Goal: Task Accomplishment & Management: Complete application form

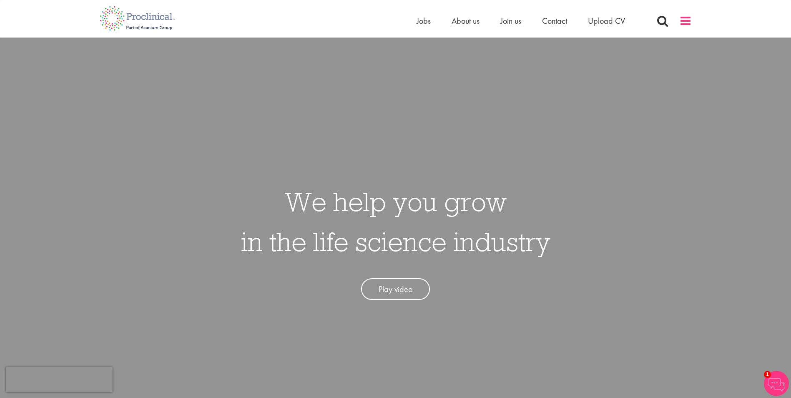
click at [689, 23] on span at bounding box center [685, 21] width 13 height 13
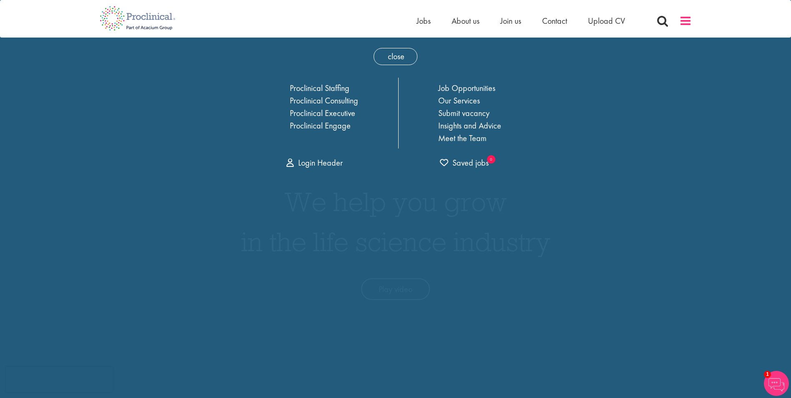
click at [689, 23] on span at bounding box center [685, 21] width 13 height 13
click at [245, 18] on div "Home Jobs About us Join us Contact Upload CV" at bounding box center [392, 15] width 599 height 31
click at [158, 20] on img at bounding box center [137, 18] width 88 height 37
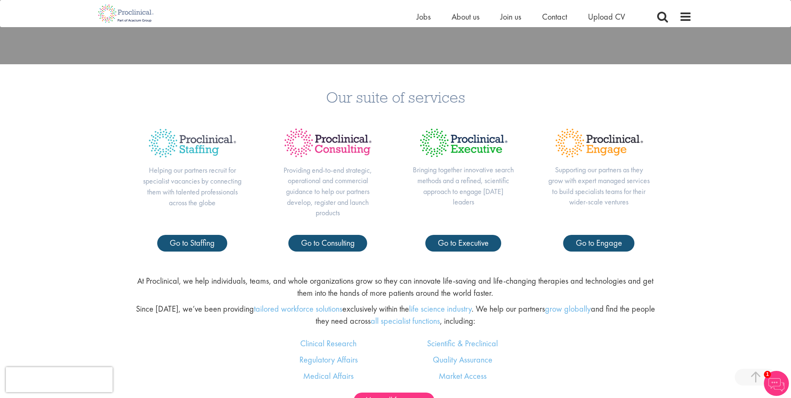
scroll to position [375, 0]
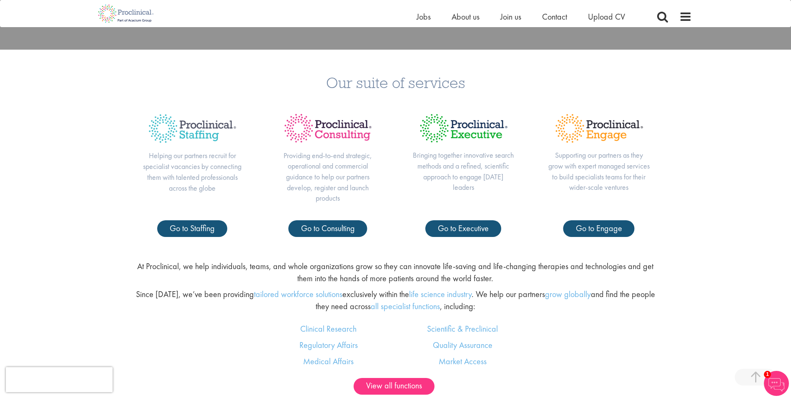
click at [92, 223] on div "Our suite of services Helping our partners recruit for specialist vacancies by …" at bounding box center [395, 152] width 791 height 204
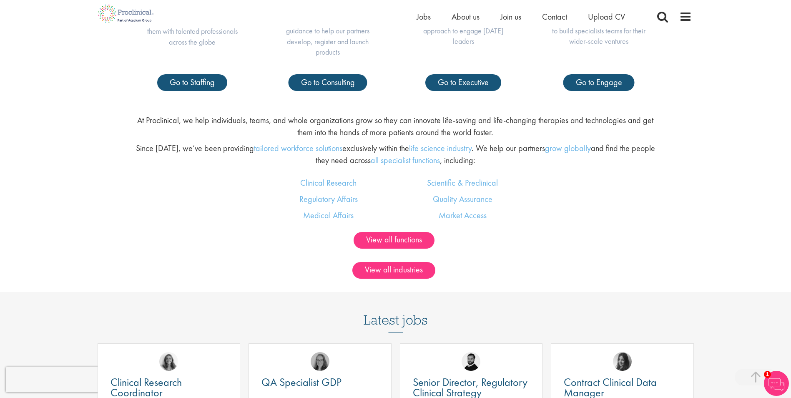
scroll to position [501, 0]
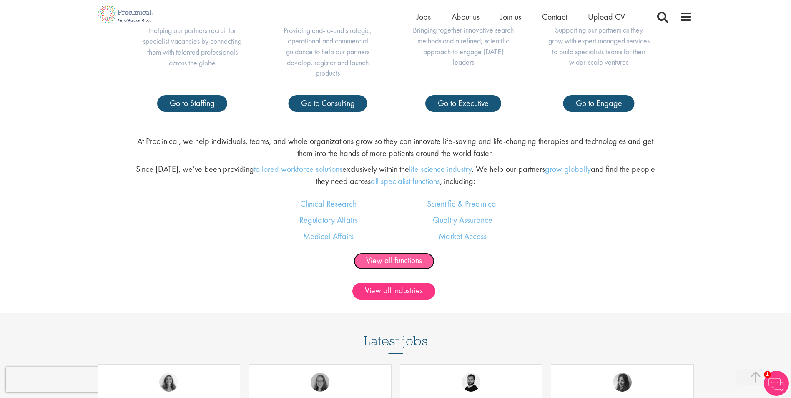
click at [397, 263] on link "View all functions" at bounding box center [394, 261] width 81 height 17
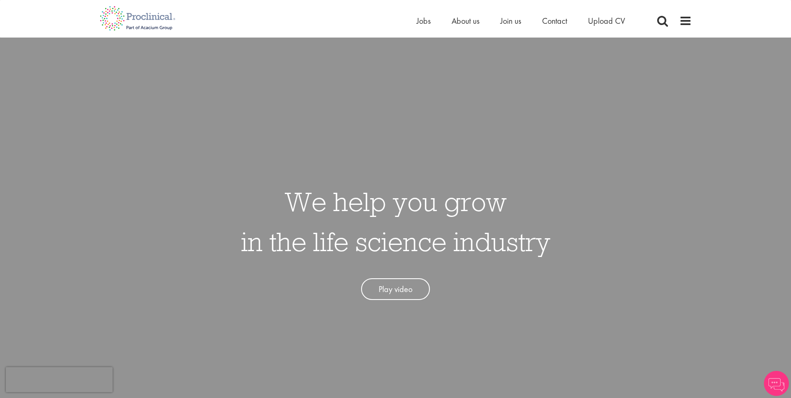
click at [669, 1] on div "Home Jobs About us Join us Contact Upload CV" at bounding box center [392, 15] width 599 height 31
click at [658, 20] on span at bounding box center [663, 21] width 13 height 13
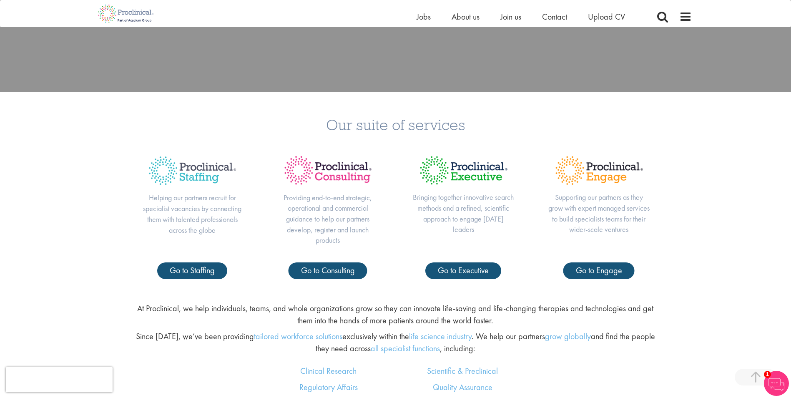
scroll to position [334, 0]
click at [594, 269] on span "Go to Engage" at bounding box center [599, 269] width 46 height 11
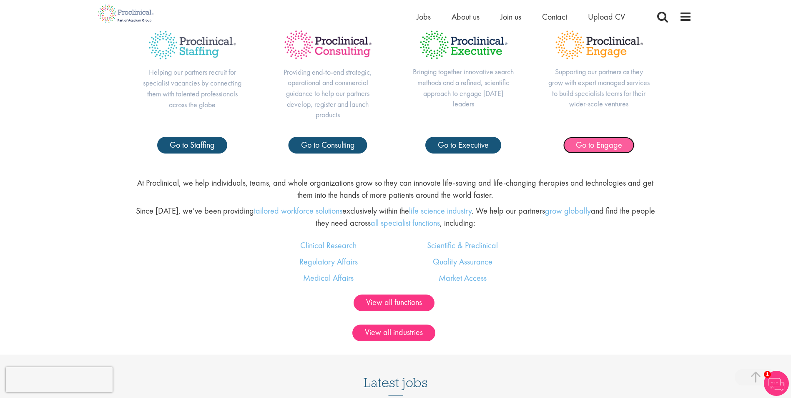
scroll to position [626, 0]
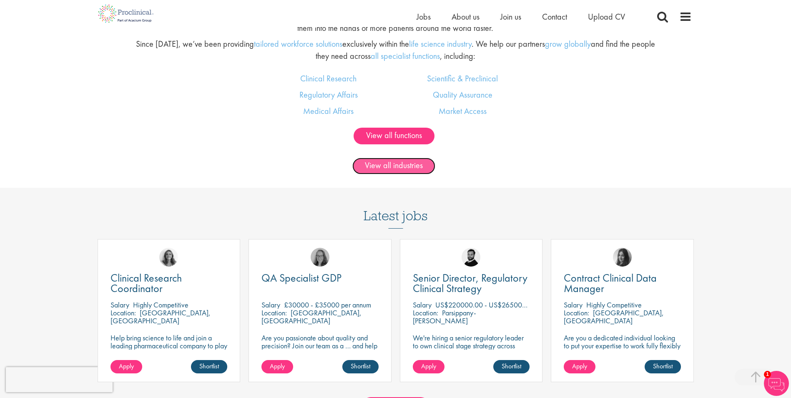
click at [410, 167] on link "View all industries" at bounding box center [393, 166] width 83 height 17
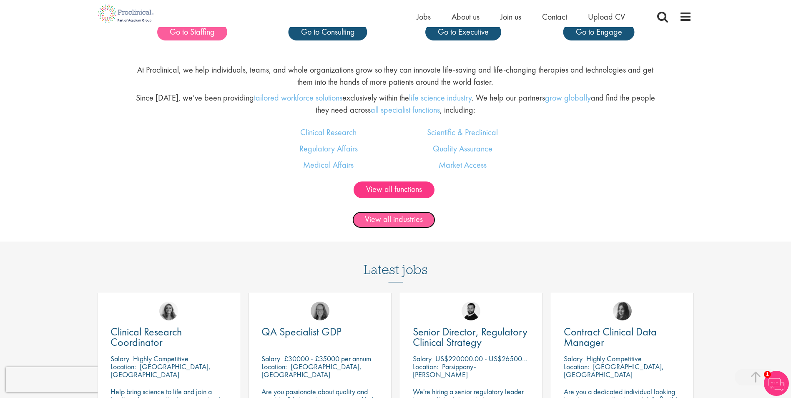
scroll to position [501, 0]
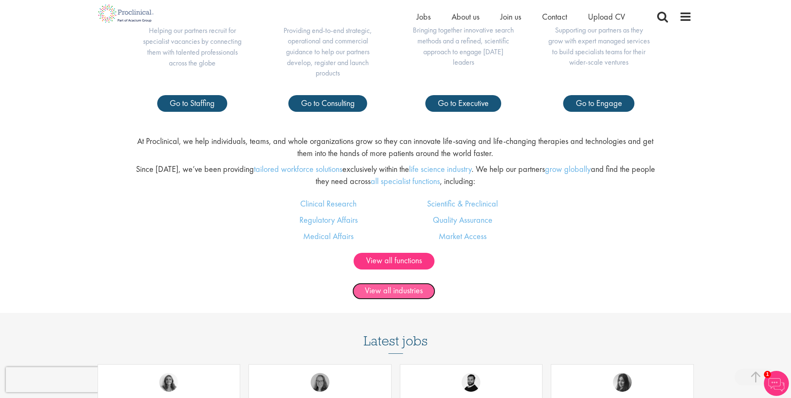
click at [399, 289] on link "View all industries" at bounding box center [393, 291] width 83 height 17
click at [383, 259] on link "View all functions" at bounding box center [394, 261] width 81 height 17
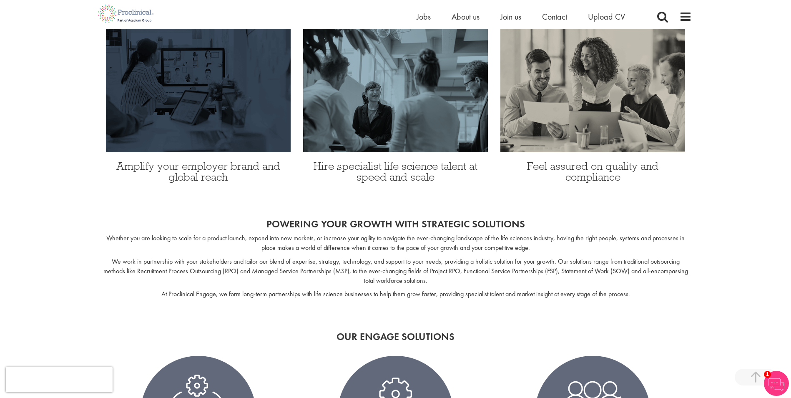
scroll to position [417, 0]
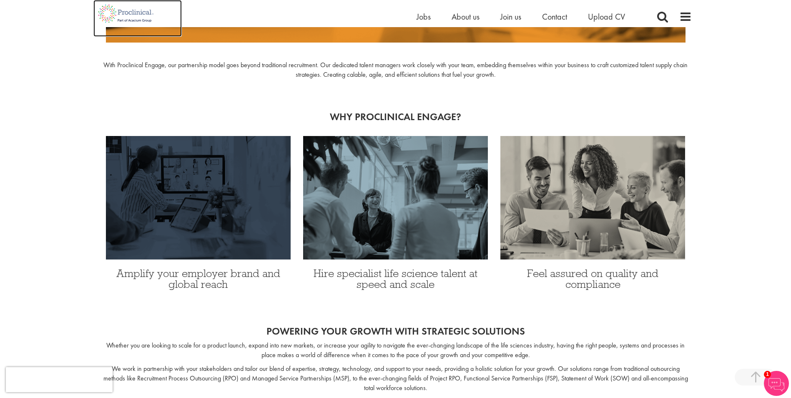
click at [128, 14] on img at bounding box center [125, 13] width 65 height 27
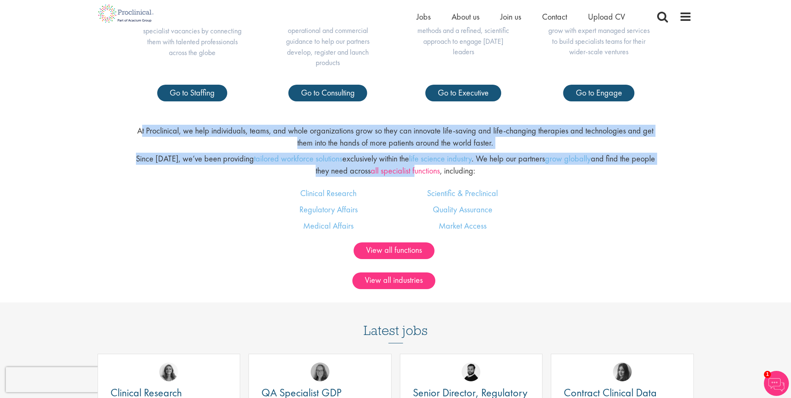
drag, startPoint x: 144, startPoint y: 121, endPoint x: 413, endPoint y: 172, distance: 273.4
click at [413, 172] on div "At Proclinical, we help individuals, teams, and whole organizations grow so the…" at bounding box center [396, 152] width 804 height 69
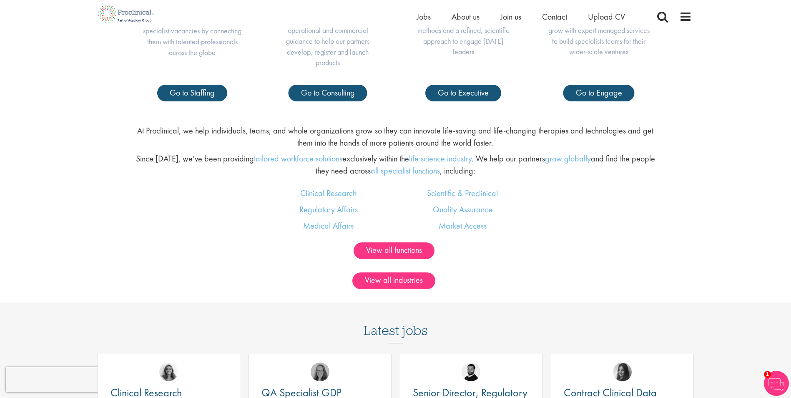
drag, startPoint x: 222, startPoint y: 212, endPoint x: 224, endPoint y: 223, distance: 11.1
click at [222, 213] on div "Clinical Research Regulatory Affairs Medical Affairs Scientific & Preclinical Q…" at bounding box center [396, 214] width 804 height 55
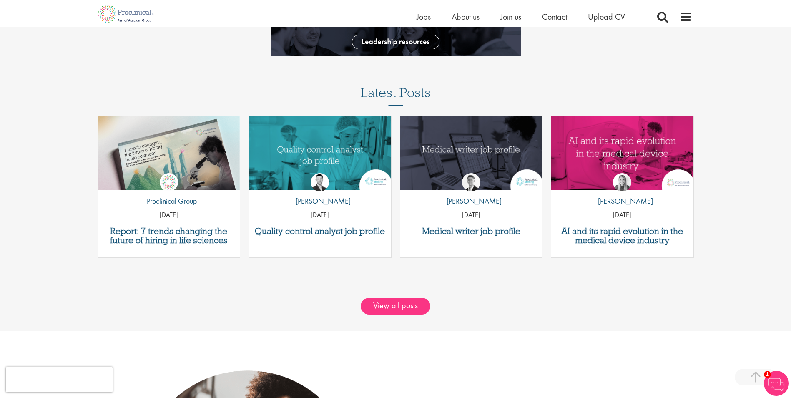
scroll to position [761, 0]
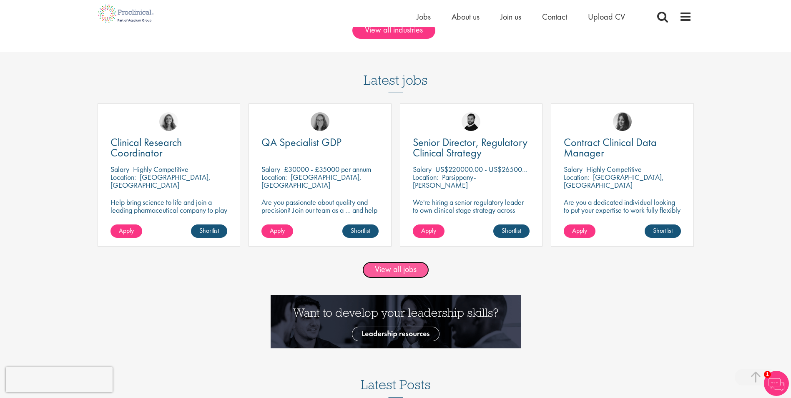
click at [397, 273] on link "View all jobs" at bounding box center [395, 270] width 67 height 17
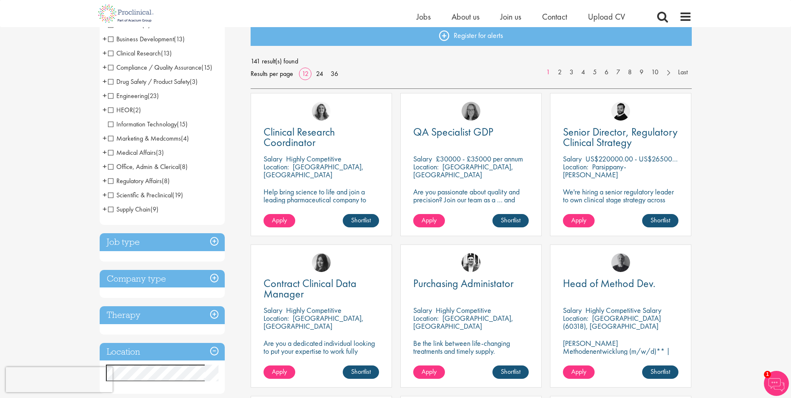
scroll to position [209, 0]
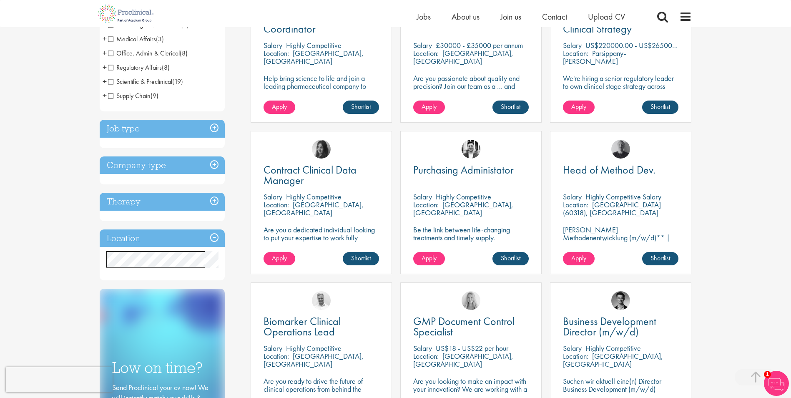
click at [162, 237] on h3 "Location" at bounding box center [162, 238] width 125 height 18
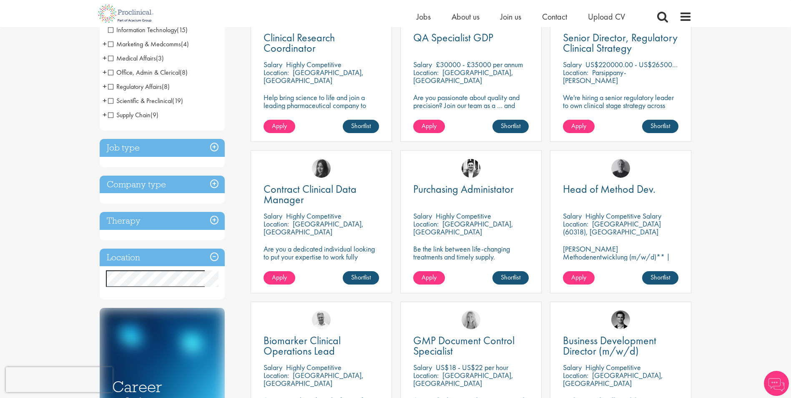
scroll to position [209, 0]
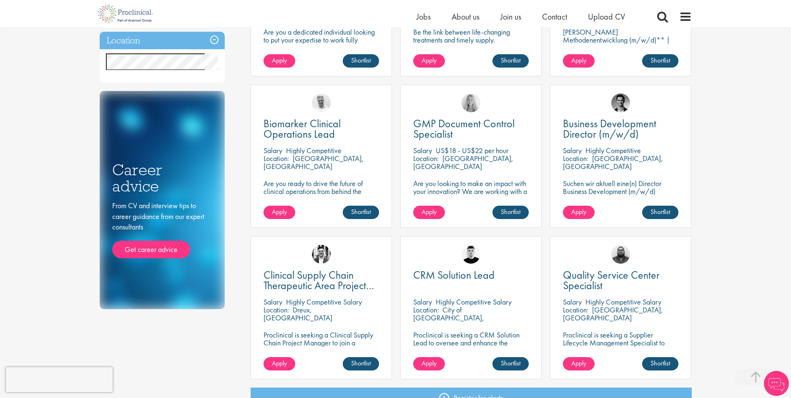
scroll to position [209, 0]
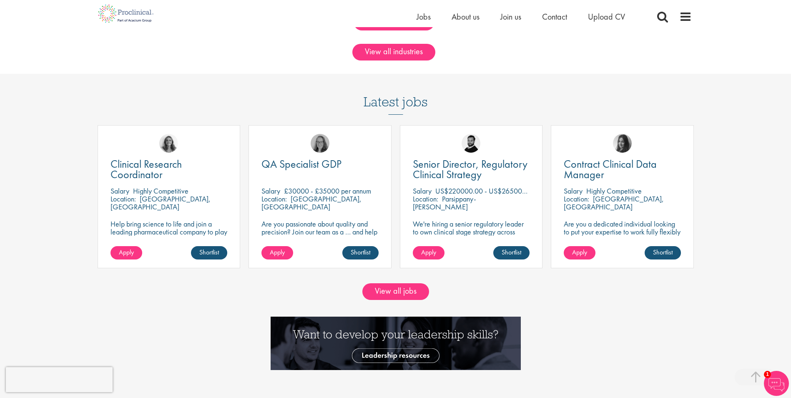
scroll to position [720, 0]
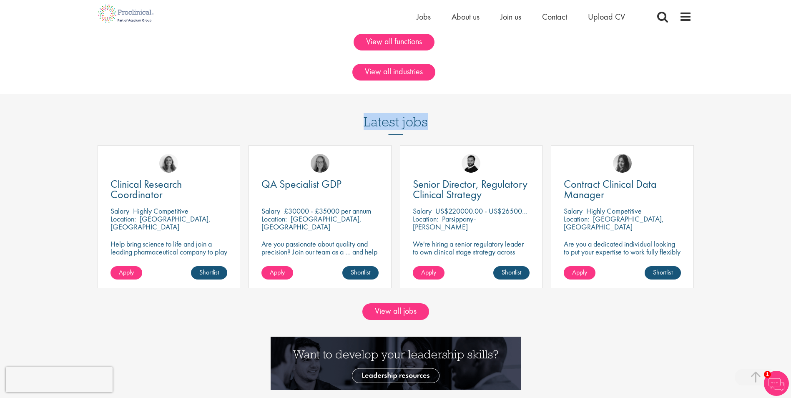
drag, startPoint x: 365, startPoint y: 120, endPoint x: 450, endPoint y: 118, distance: 85.1
click at [450, 118] on div "Latest jobs Clinical Research Coordinator Salary Highly Competitive Location: D…" at bounding box center [395, 195] width 605 height 203
click at [448, 118] on div "Latest jobs Clinical Research Coordinator Salary Highly Competitive Location: D…" at bounding box center [395, 195] width 605 height 203
click at [337, 199] on div "QA Specialist GDP" at bounding box center [320, 190] width 117 height 22
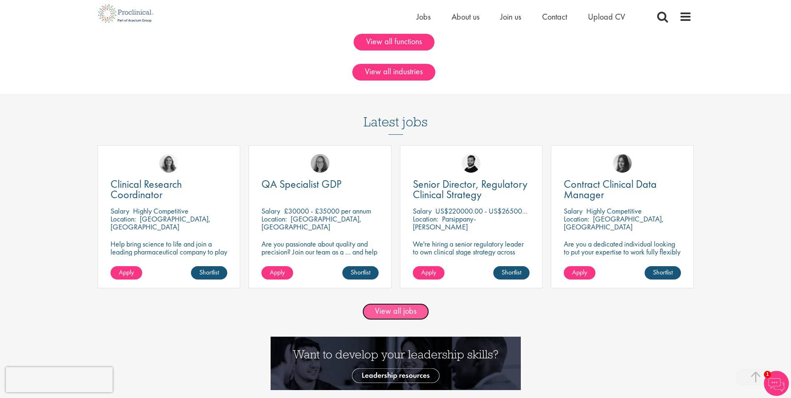
click at [403, 314] on link "View all jobs" at bounding box center [395, 311] width 67 height 17
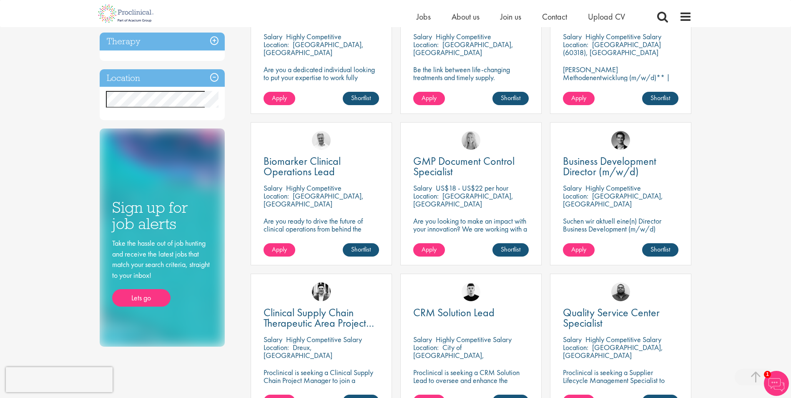
scroll to position [459, 0]
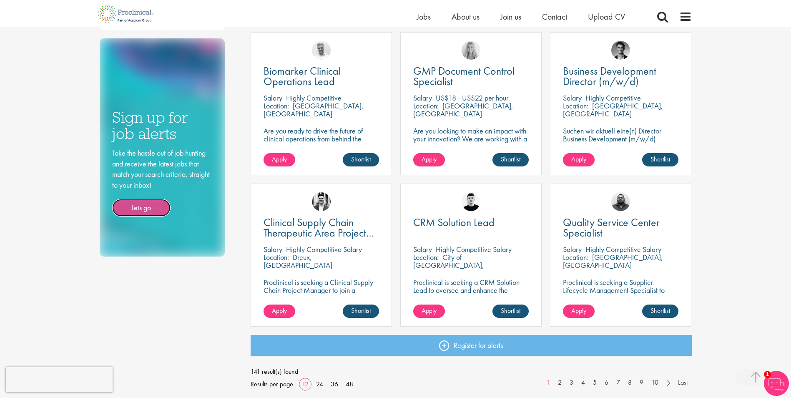
click at [136, 209] on link "Lets go" at bounding box center [141, 208] width 58 height 18
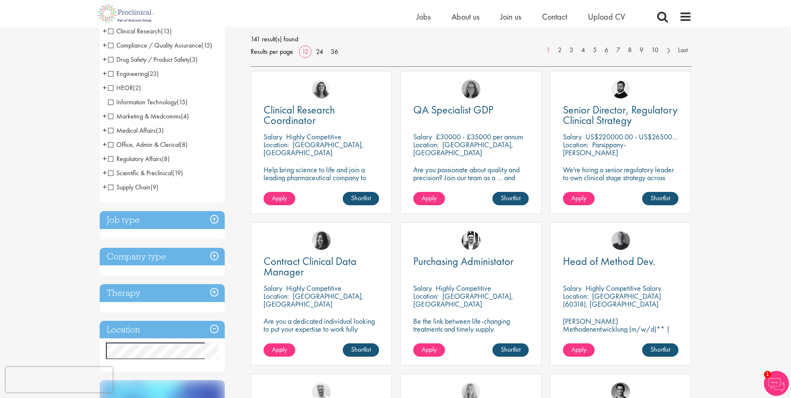
scroll to position [209, 0]
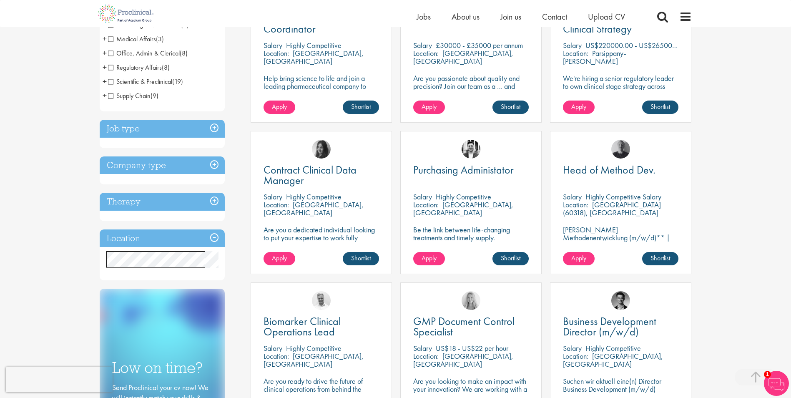
click at [97, 249] on div "You are here: Home > Job search Discipline Biometrics (6) - + Statistics (4) Da…" at bounding box center [395, 236] width 605 height 835
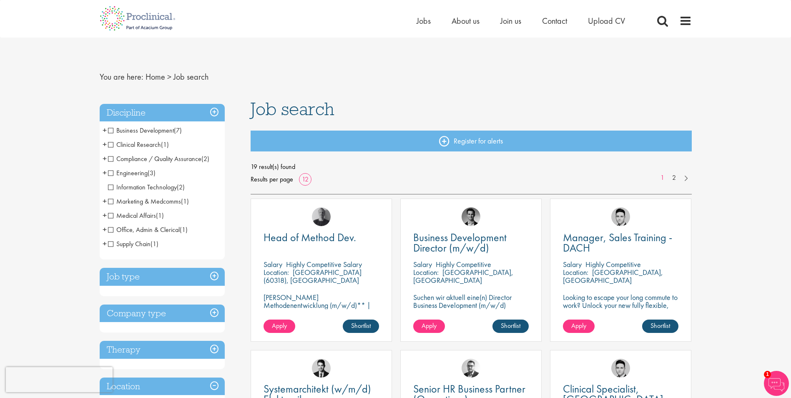
click at [304, 267] on p "Highly Competitive Salary" at bounding box center [324, 264] width 76 height 10
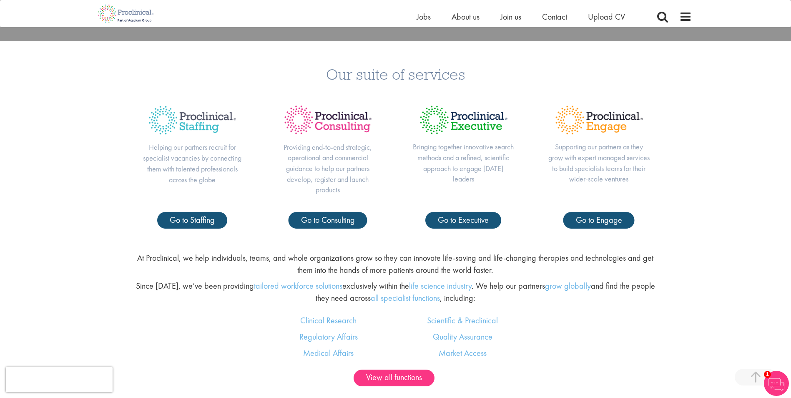
scroll to position [375, 0]
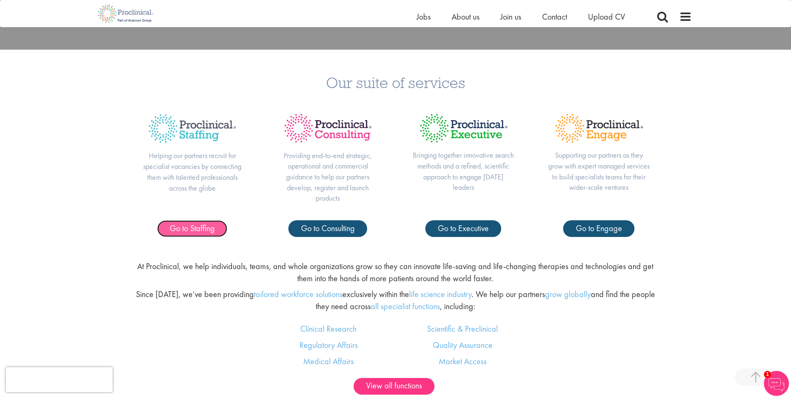
click at [188, 230] on span "Go to Staffing" at bounding box center [192, 228] width 45 height 11
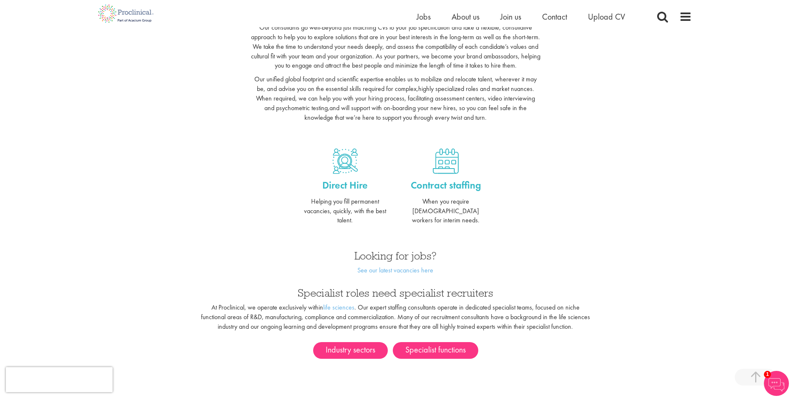
scroll to position [209, 0]
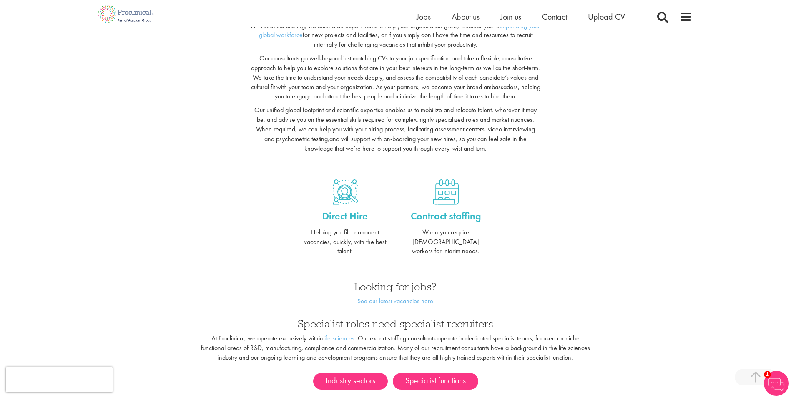
click at [345, 208] on div "Direct Hire Helping you fill permanent vacancies, quickly, with the best talent." at bounding box center [345, 215] width 101 height 89
click at [345, 215] on p "Direct Hire" at bounding box center [345, 216] width 88 height 14
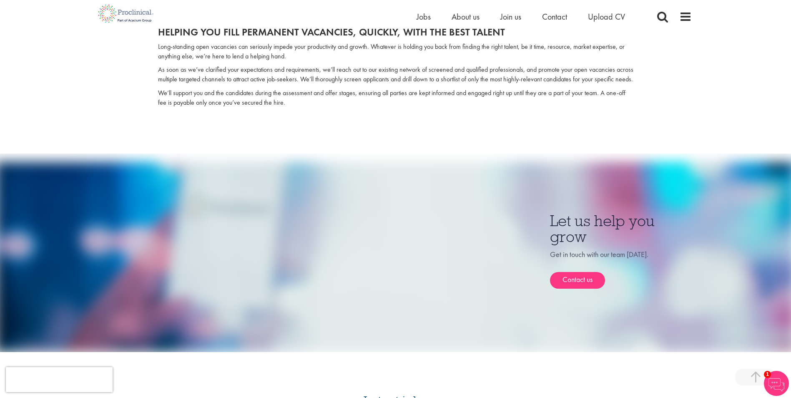
scroll to position [125, 0]
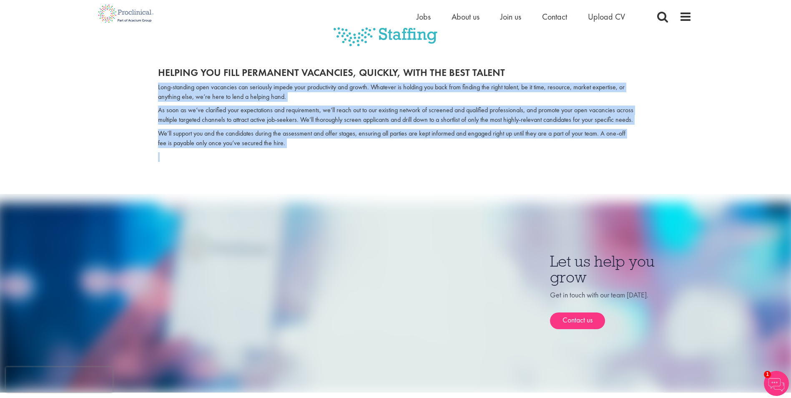
drag, startPoint x: 200, startPoint y: 106, endPoint x: 355, endPoint y: 174, distance: 169.7
click at [355, 166] on div "Helping you fill permanent vacancies, quickly, with the best talent Long-standi…" at bounding box center [396, 112] width 488 height 107
drag, startPoint x: 355, startPoint y: 174, endPoint x: 316, endPoint y: 171, distance: 39.3
click at [316, 166] on div "Helping you fill permanent vacancies, quickly, with the best talent Long-standi…" at bounding box center [396, 112] width 488 height 107
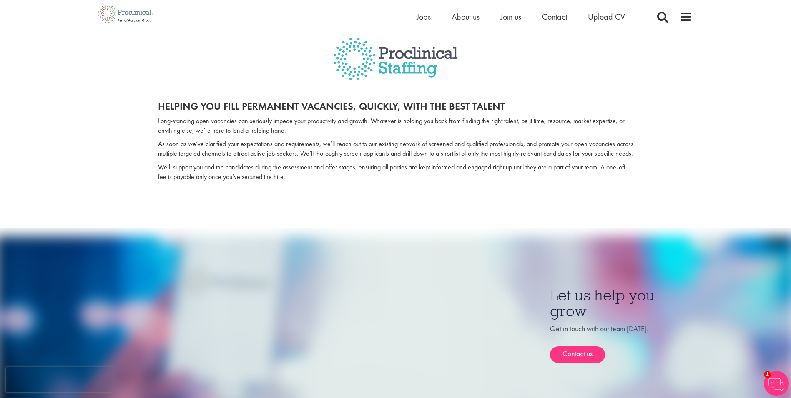
scroll to position [42, 0]
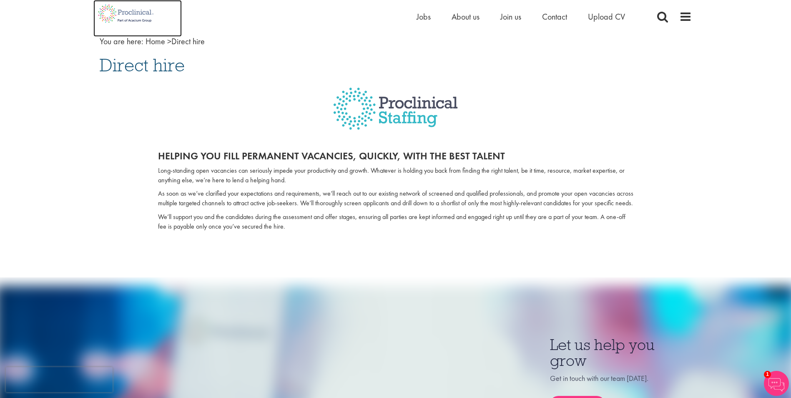
click at [121, 10] on img at bounding box center [125, 13] width 65 height 27
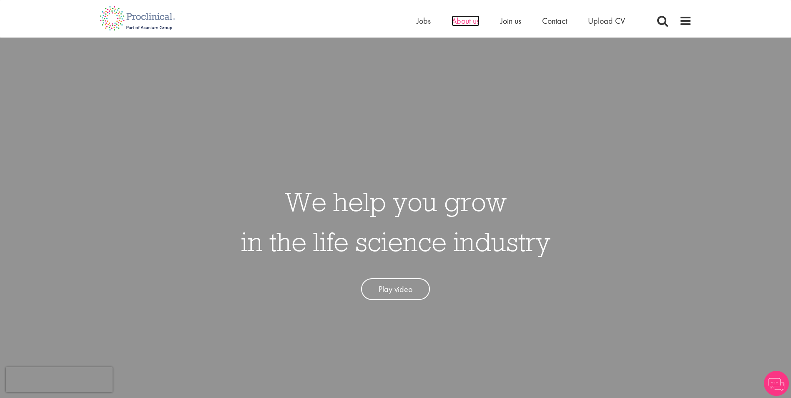
click at [471, 17] on span "About us" at bounding box center [466, 20] width 28 height 11
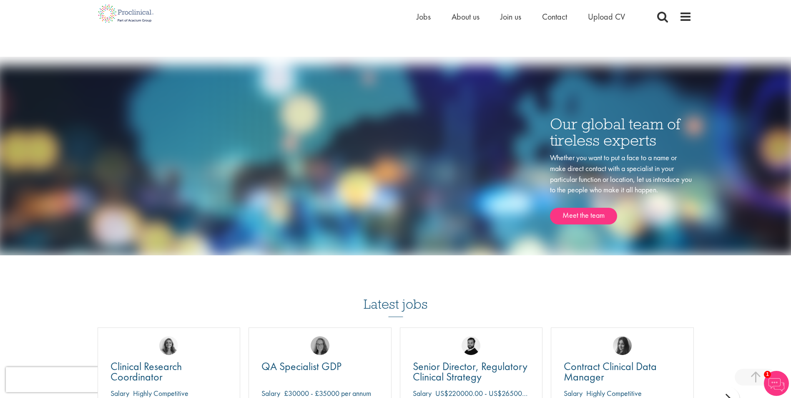
scroll to position [1084, 0]
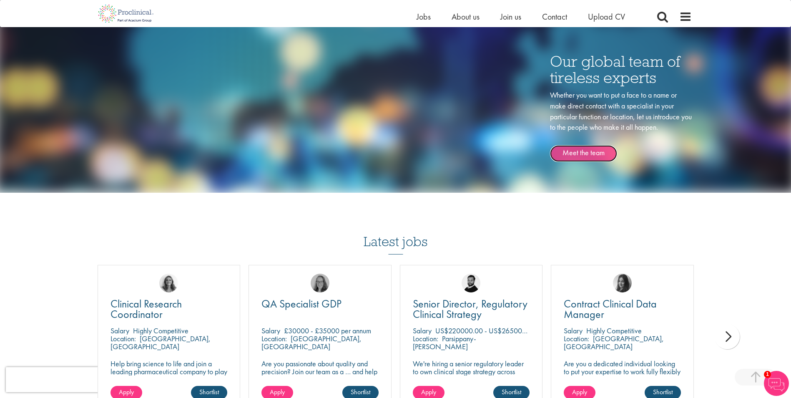
click at [586, 151] on link "Meet the team" at bounding box center [583, 153] width 67 height 17
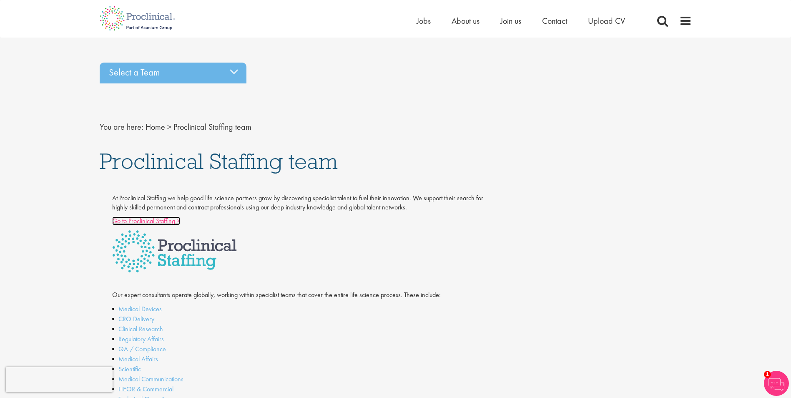
click at [153, 220] on link "Go to Proclinical Staffing >" at bounding box center [146, 220] width 68 height 9
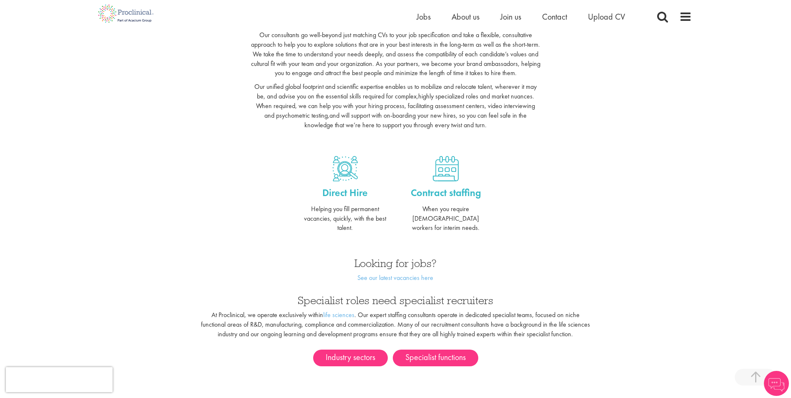
scroll to position [292, 0]
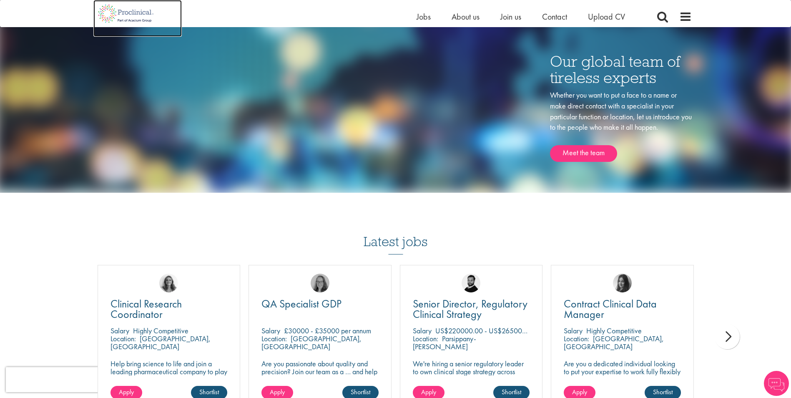
click at [120, 11] on img at bounding box center [125, 13] width 65 height 27
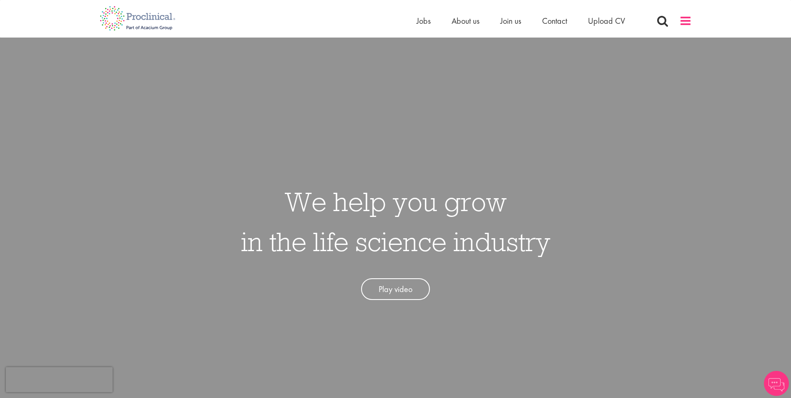
click at [684, 20] on span at bounding box center [685, 21] width 13 height 13
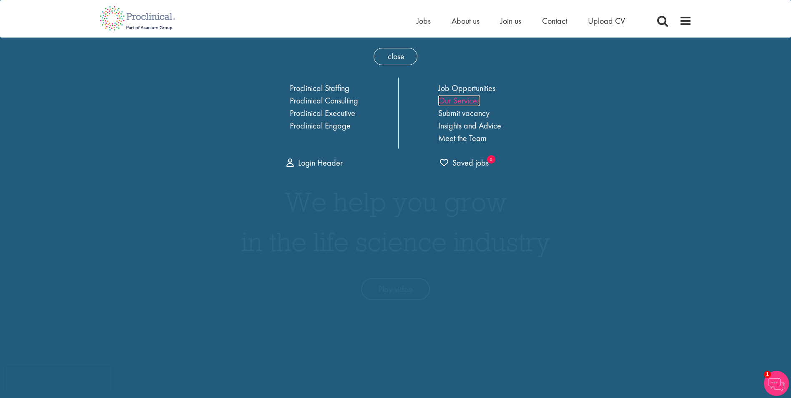
click at [453, 99] on link "Our Services" at bounding box center [459, 100] width 42 height 11
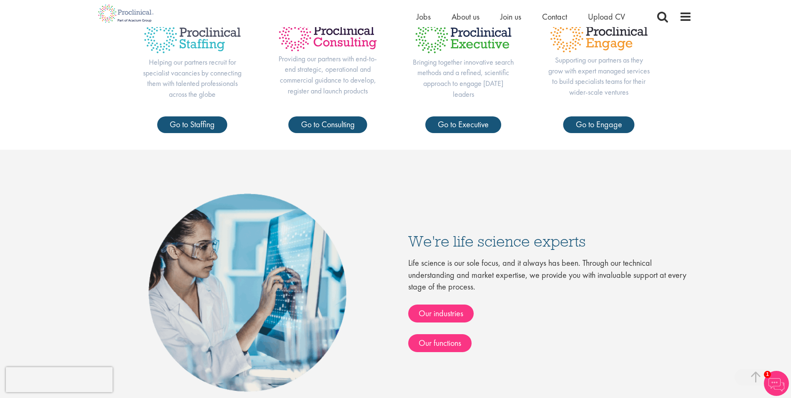
scroll to position [375, 0]
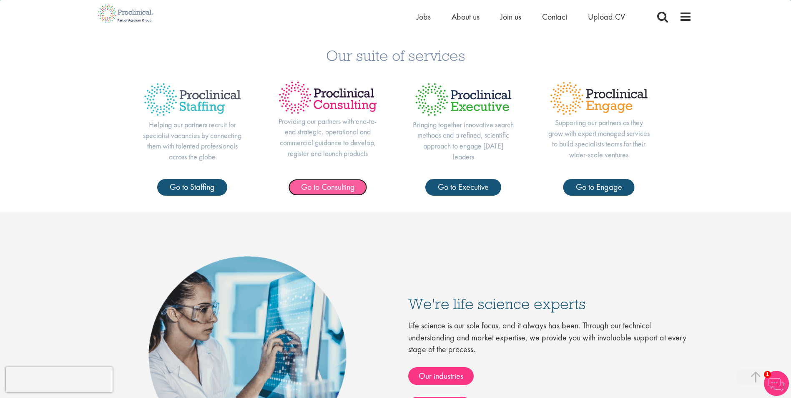
click at [328, 186] on link "Go to Consulting" at bounding box center [328, 187] width 79 height 17
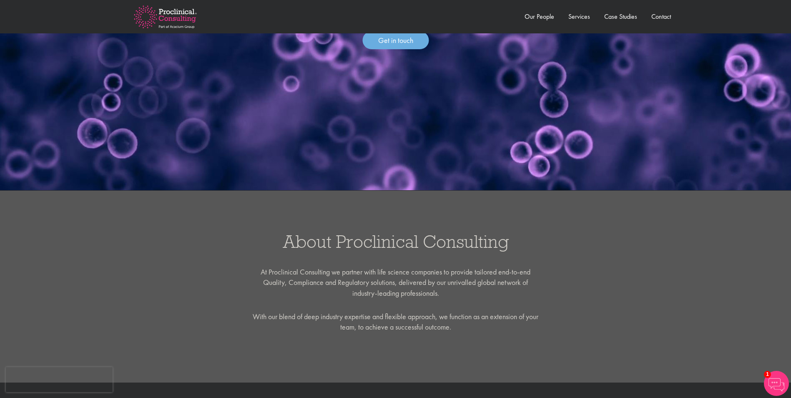
scroll to position [209, 0]
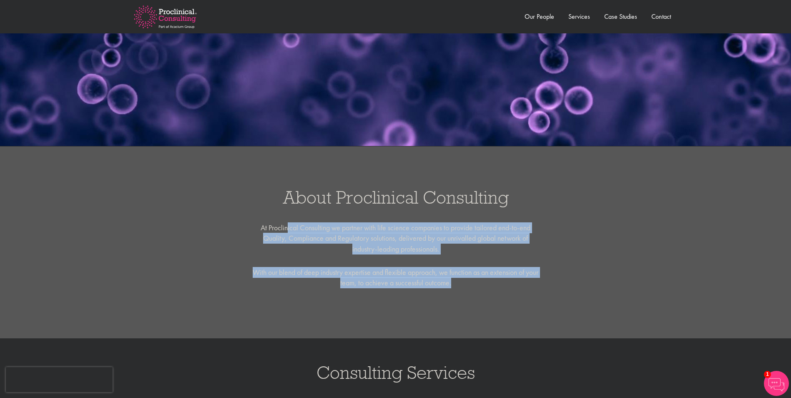
drag, startPoint x: 313, startPoint y: 239, endPoint x: 459, endPoint y: 295, distance: 156.9
click at [461, 292] on div "About Proclinical Consulting At Proclinical Consulting we partner with life sci…" at bounding box center [395, 242] width 791 height 192
drag, startPoint x: 459, startPoint y: 295, endPoint x: 433, endPoint y: 309, distance: 30.4
click at [433, 309] on div "About Proclinical Consulting At Proclinical Consulting we partner with life sci…" at bounding box center [395, 242] width 791 height 192
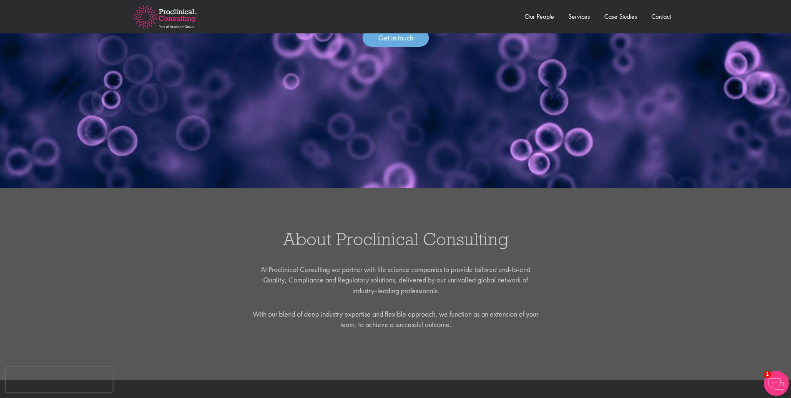
scroll to position [0, 0]
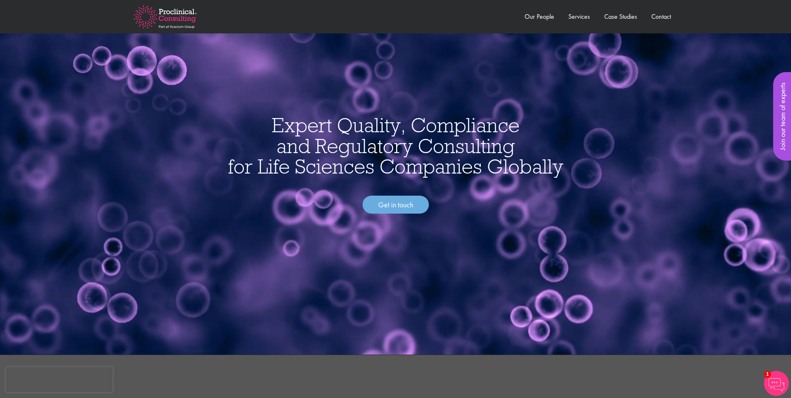
click at [174, 11] on img at bounding box center [166, 16] width 90 height 49
click at [146, 52] on link "Consulting Home" at bounding box center [155, 54] width 44 height 9
click at [164, 15] on img at bounding box center [166, 16] width 90 height 49
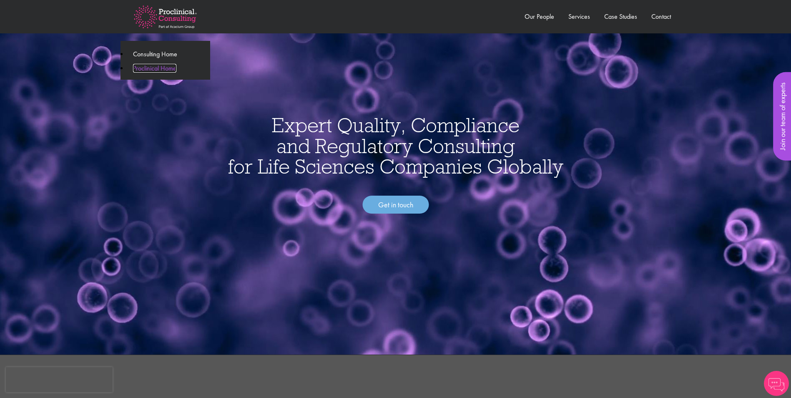
click at [155, 67] on link "Proclinical Home" at bounding box center [154, 68] width 43 height 9
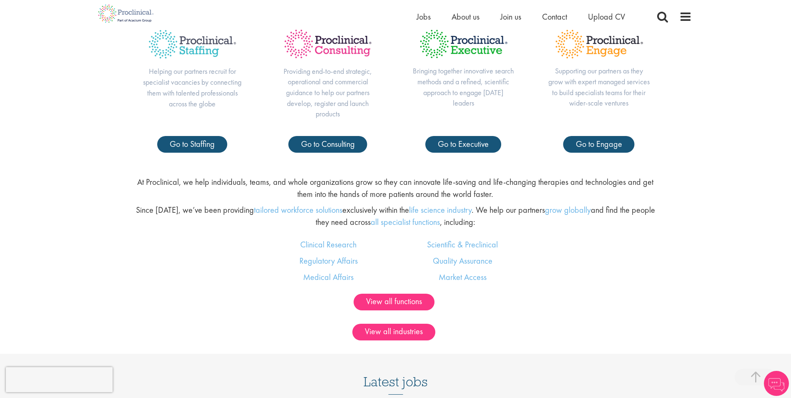
scroll to position [459, 0]
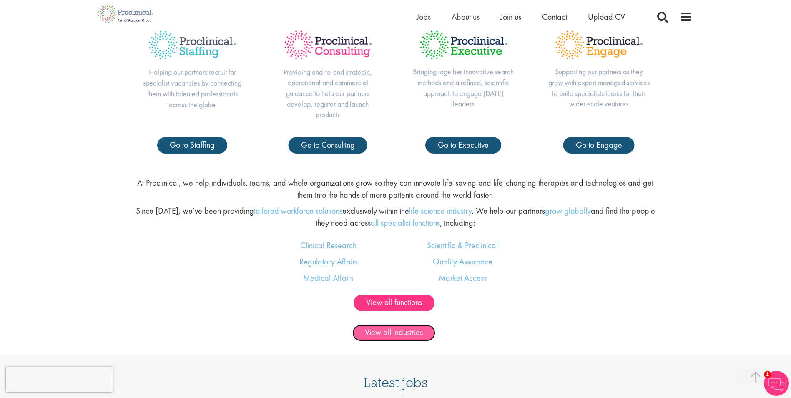
click at [404, 334] on link "View all industries" at bounding box center [393, 333] width 83 height 17
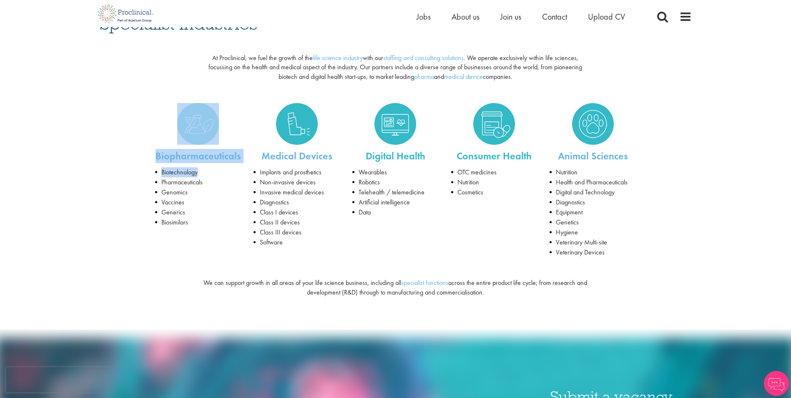
drag, startPoint x: 201, startPoint y: 173, endPoint x: 192, endPoint y: 245, distance: 72.8
click at [192, 245] on div "Biopharmaceuticals Biotechnology Pharmaceuticals Genomics Vaccines Generics Bio…" at bounding box center [395, 178] width 605 height 167
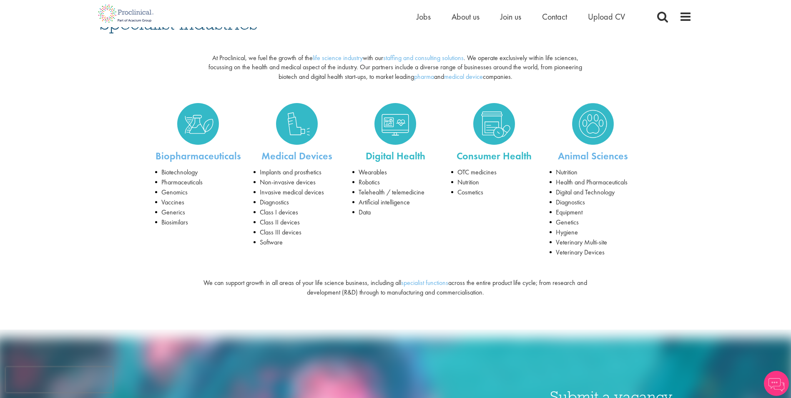
click at [492, 231] on div "Biopharmaceuticals Biotechnology Pharmaceuticals Genomics Vaccines Generics Bio…" at bounding box center [395, 178] width 605 height 167
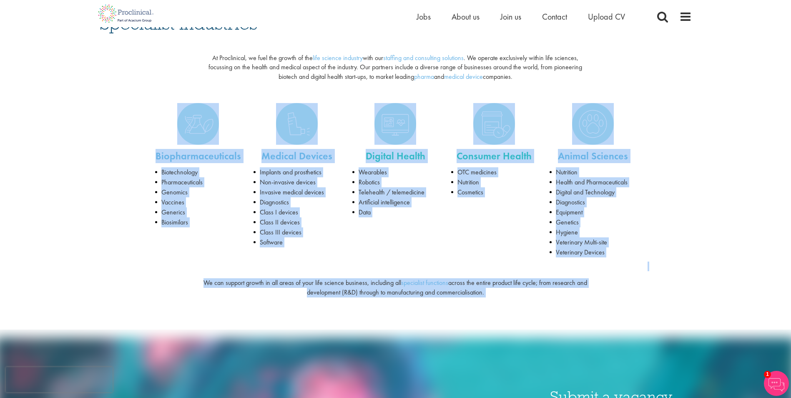
drag, startPoint x: 680, startPoint y: 264, endPoint x: 134, endPoint y: 142, distance: 559.0
click at [134, 142] on div "At Proclinical, we fuel the growth of the life science industry with our staffi…" at bounding box center [396, 169] width 592 height 265
click at [345, 239] on div "Medical Devices Implants and prosthetics Non-invasive devices Invasive medical …" at bounding box center [296, 173] width 99 height 157
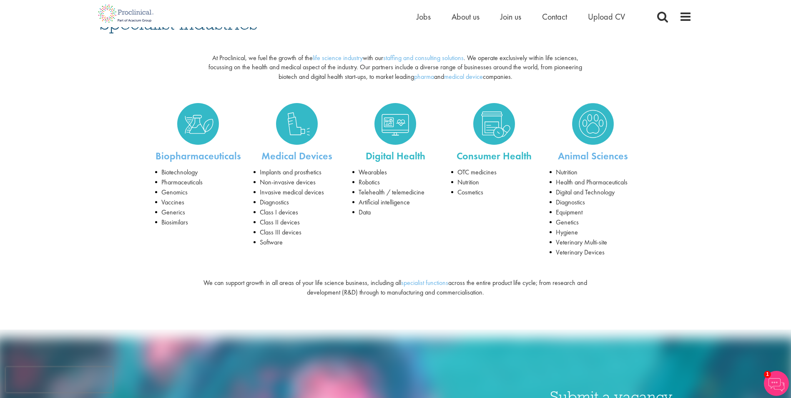
scroll to position [42, 0]
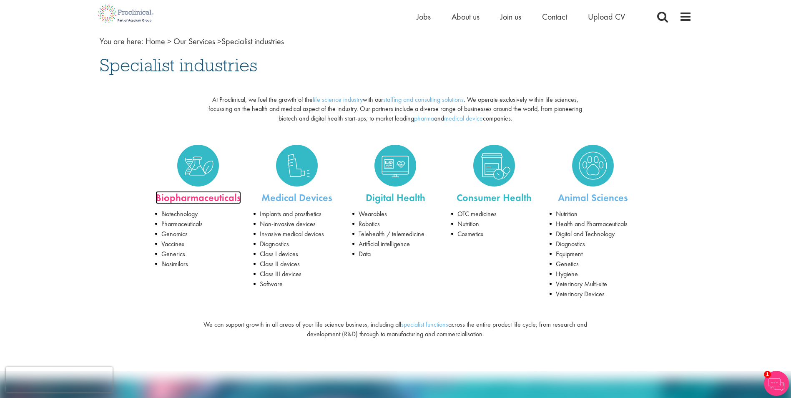
click at [206, 200] on link "Biopharmaceuticals" at bounding box center [199, 197] width 86 height 13
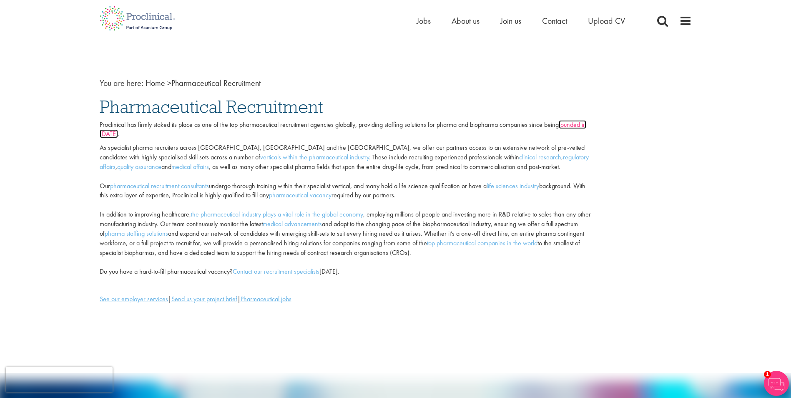
click at [111, 132] on link "founded in [DATE]" at bounding box center [343, 129] width 487 height 18
click at [576, 122] on link "founded in 2005" at bounding box center [343, 129] width 487 height 18
click at [329, 193] on link "pharmaceutical vacancy" at bounding box center [300, 195] width 63 height 9
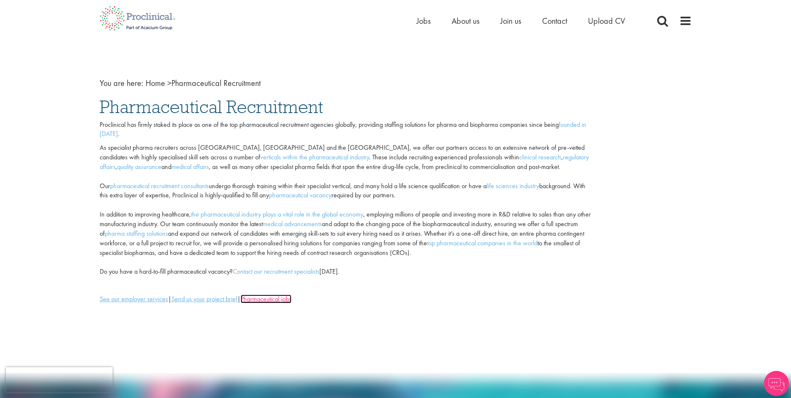
click at [277, 300] on u "Pharmaceutical jobs" at bounding box center [266, 298] width 51 height 9
click at [226, 215] on link "the pharmaceutical industry plays a vital role in the global economy" at bounding box center [277, 214] width 172 height 9
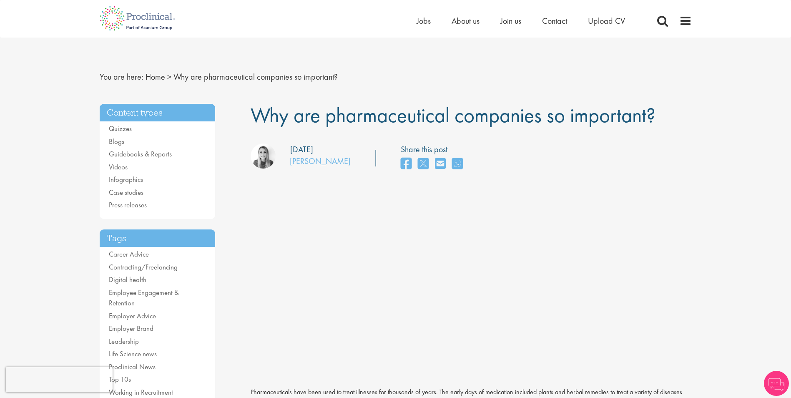
drag, startPoint x: 338, startPoint y: 148, endPoint x: 317, endPoint y: 148, distance: 21.3
click at [317, 148] on div "our consultant managing the role Author: [PERSON_NAME] Posting date: [DATE]" at bounding box center [300, 157] width 113 height 28
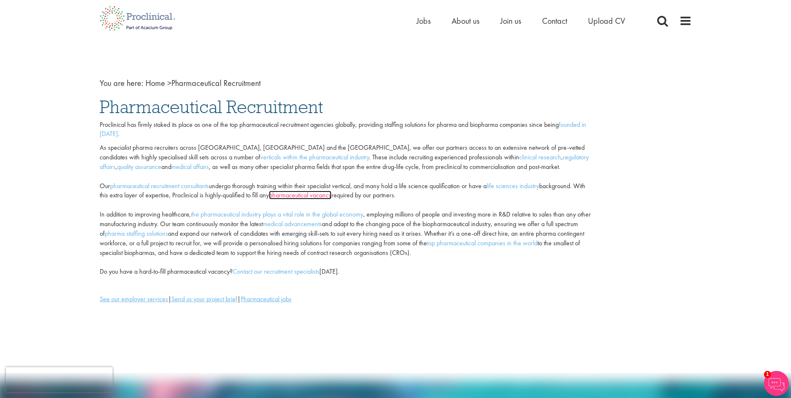
click at [320, 199] on link "pharmaceutical vacancy" at bounding box center [300, 195] width 63 height 9
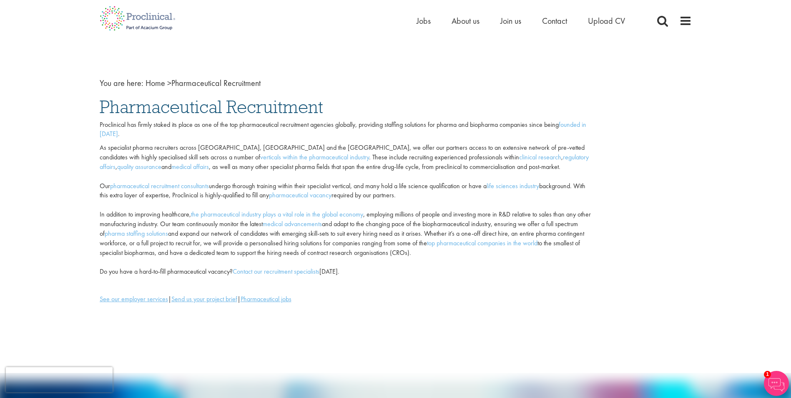
drag, startPoint x: 223, startPoint y: 135, endPoint x: 345, endPoint y: 291, distance: 197.6
click at [345, 291] on div "Proclinical has firmly staked its place as one of the top pharmaceutical recrui…" at bounding box center [345, 232] width 504 height 225
click at [474, 288] on p at bounding box center [345, 286] width 491 height 10
click at [150, 301] on u "See our employer services" at bounding box center [134, 298] width 68 height 9
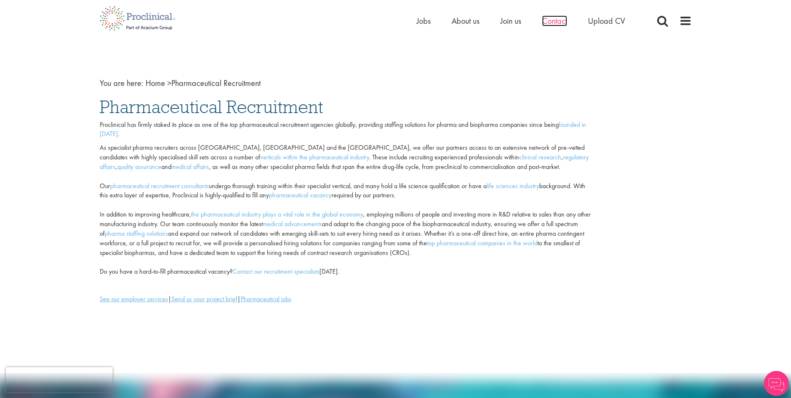
click at [562, 22] on span "Contact" at bounding box center [554, 20] width 25 height 11
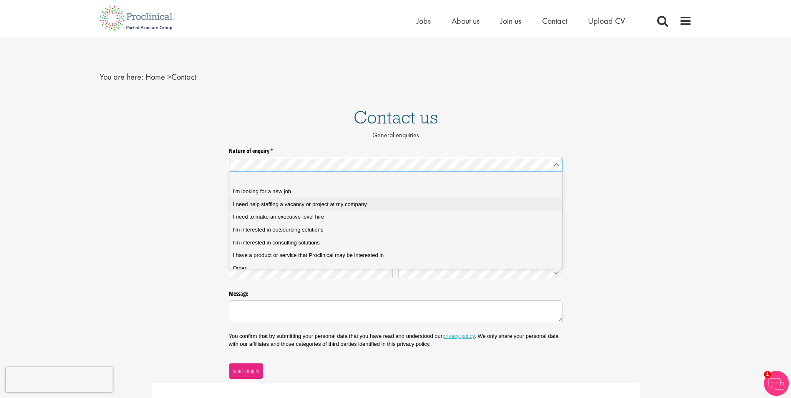
click at [299, 206] on span "I need help staffing a vacancy or project at my company" at bounding box center [300, 205] width 134 height 8
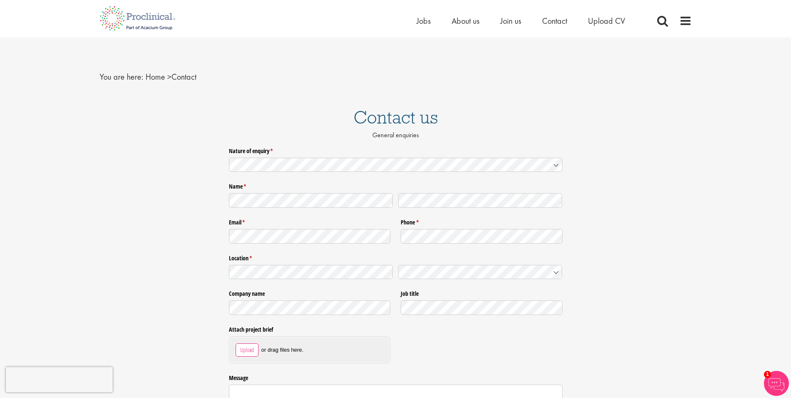
click at [312, 249] on div "Email * (required) Email must be formatted as name@address.xyz. Phone * (requir…" at bounding box center [396, 231] width 334 height 36
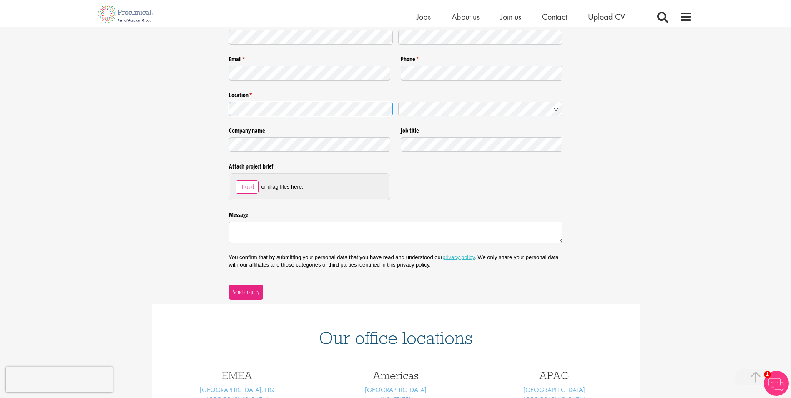
scroll to position [250, 0]
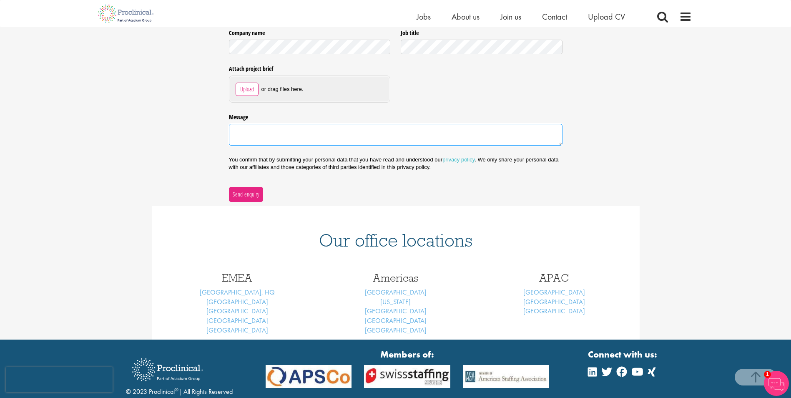
click at [266, 139] on textarea "Message" at bounding box center [396, 135] width 334 height 22
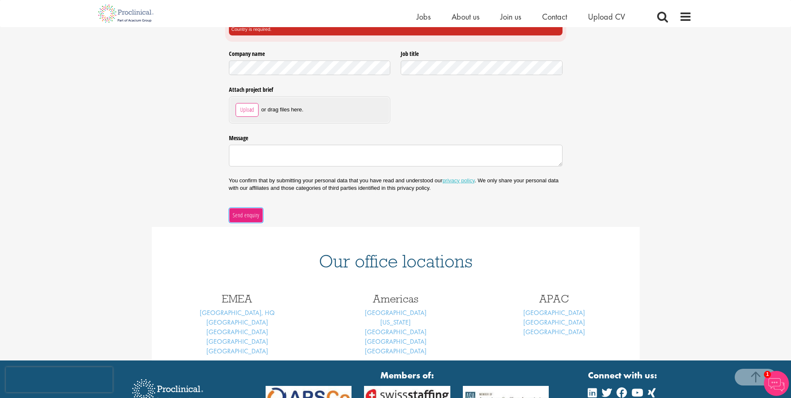
drag, startPoint x: 253, startPoint y: 218, endPoint x: 239, endPoint y: 216, distance: 14.3
click at [252, 219] on span "Send enquiry" at bounding box center [245, 215] width 27 height 9
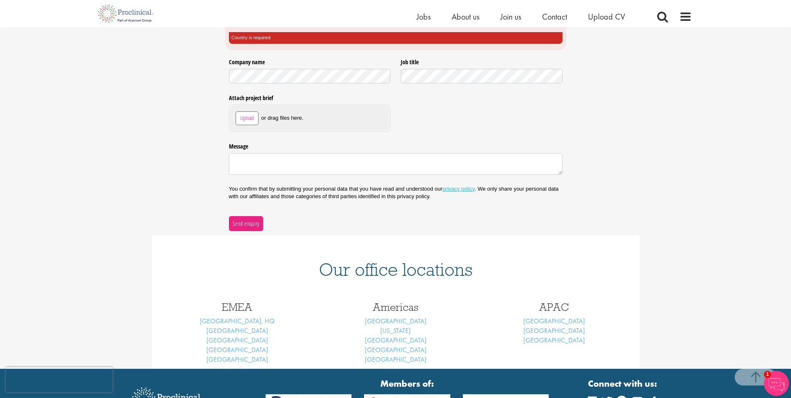
click at [162, 207] on div "Nature of enquiry * (required) Name * (required) Email * (required) Phone * (re…" at bounding box center [395, 62] width 791 height 340
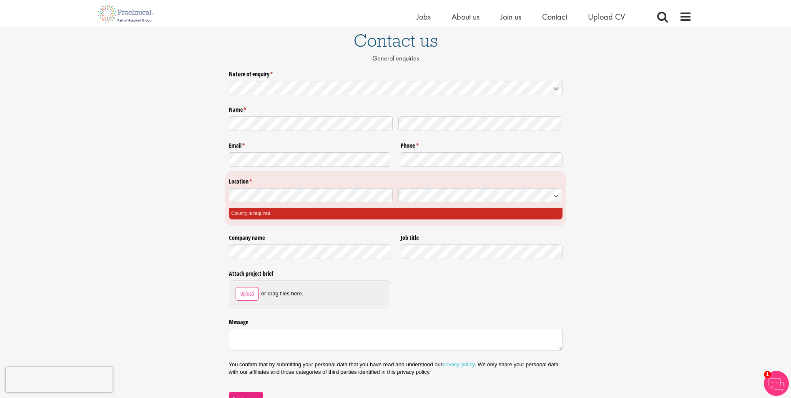
scroll to position [66, 0]
click at [220, 195] on div "Nature of enquiry * (required) Name * (required) Email * (required) Phone * (re…" at bounding box center [395, 238] width 791 height 340
drag, startPoint x: 210, startPoint y: 195, endPoint x: 210, endPoint y: 171, distance: 23.8
click at [210, 171] on div "Nature of enquiry * (required) Name * (required) Email * (required) Phone * (re…" at bounding box center [395, 238] width 791 height 340
click at [221, 194] on div "Nature of enquiry * (required) Name * (required) Email * (required) Phone * (re…" at bounding box center [395, 238] width 791 height 340
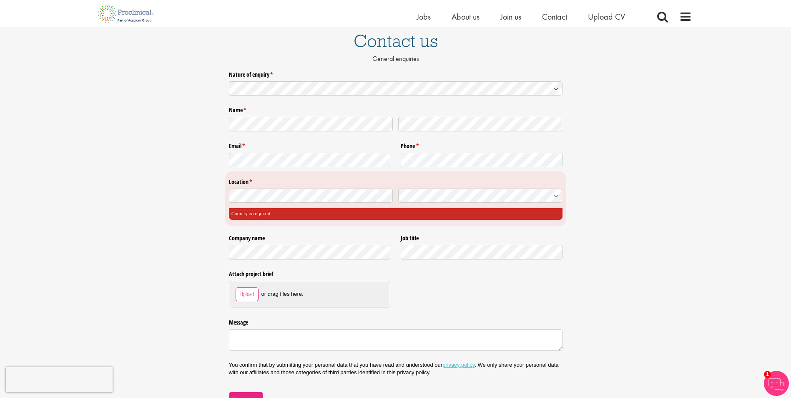
click at [189, 216] on div "Nature of enquiry * (required) Name * (required) Email * (required) Phone * (re…" at bounding box center [395, 238] width 791 height 340
click at [422, 211] on span "Germany" at bounding box center [430, 210] width 56 height 8
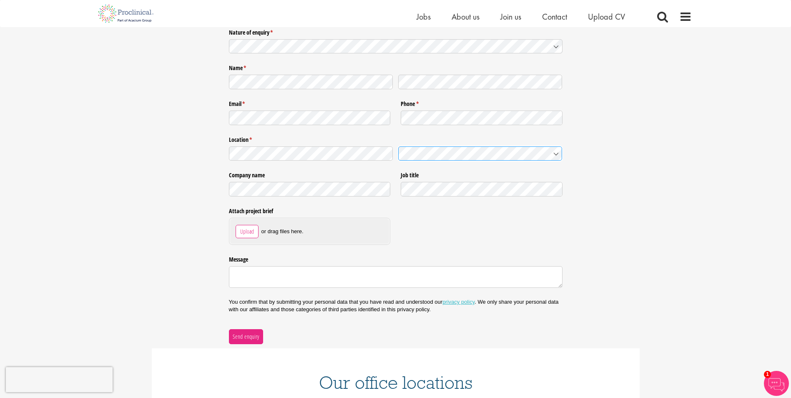
scroll to position [233, 0]
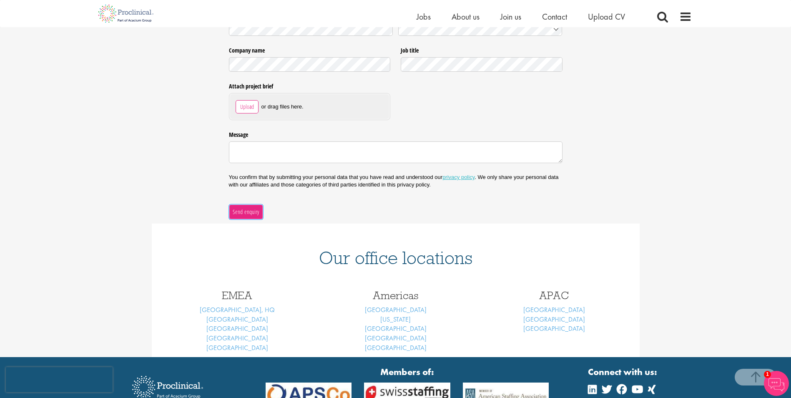
click at [253, 213] on span "Send enquiry" at bounding box center [245, 211] width 27 height 9
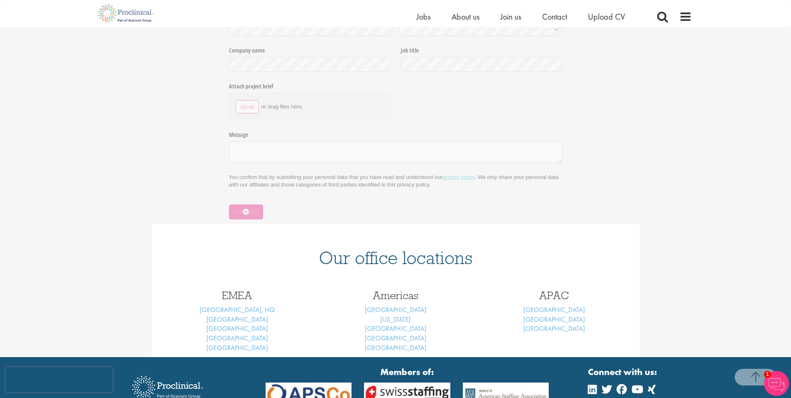
scroll to position [0, 0]
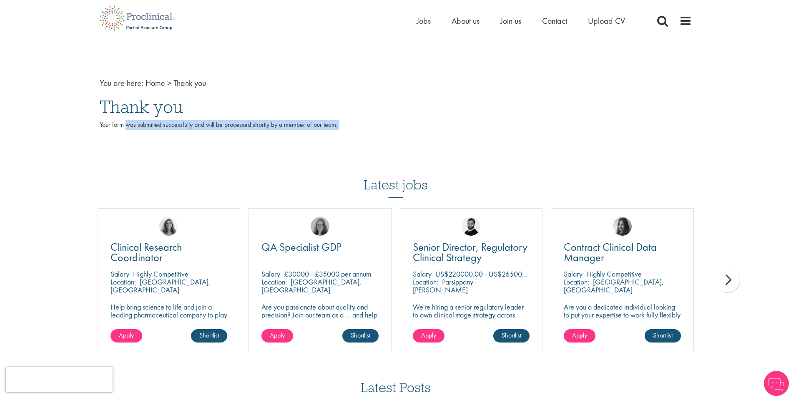
drag, startPoint x: 126, startPoint y: 121, endPoint x: 230, endPoint y: 134, distance: 105.0
click at [230, 134] on p "Your form was submitted successfully and will be processed shortly by a member …" at bounding box center [396, 129] width 592 height 19
drag, startPoint x: 230, startPoint y: 134, endPoint x: 225, endPoint y: 144, distance: 11.4
click at [225, 144] on p at bounding box center [396, 148] width 592 height 10
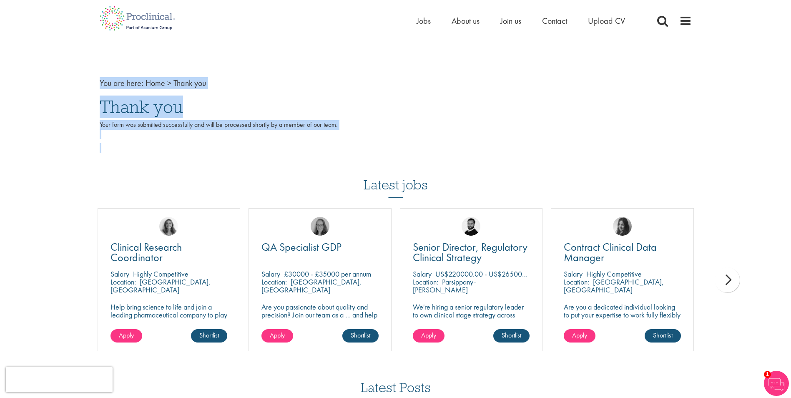
drag, startPoint x: 90, startPoint y: 81, endPoint x: 249, endPoint y: 158, distance: 177.4
click at [255, 155] on div "You are here: Home > Thank you Thank you Your form was submitted successfully a…" at bounding box center [395, 293] width 791 height 586
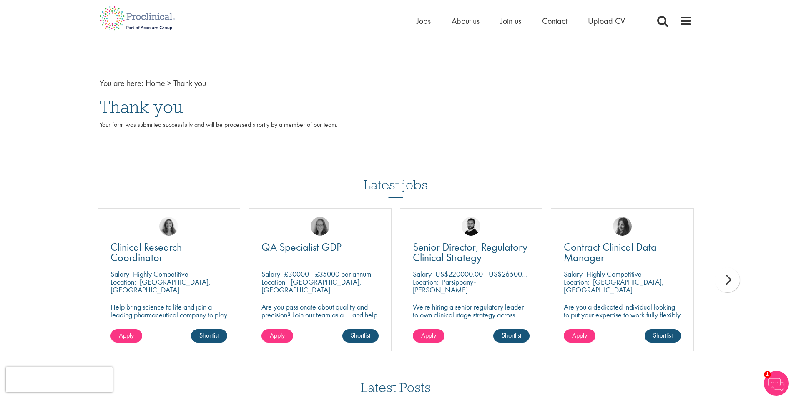
drag, startPoint x: 249, startPoint y: 158, endPoint x: 206, endPoint y: 164, distance: 44.2
click at [206, 164] on div "Latest jobs Clinical Research Coordinator [GEOGRAPHIC_DATA] Highly Competitive …" at bounding box center [395, 258] width 605 height 203
click at [156, 18] on img at bounding box center [137, 18] width 88 height 37
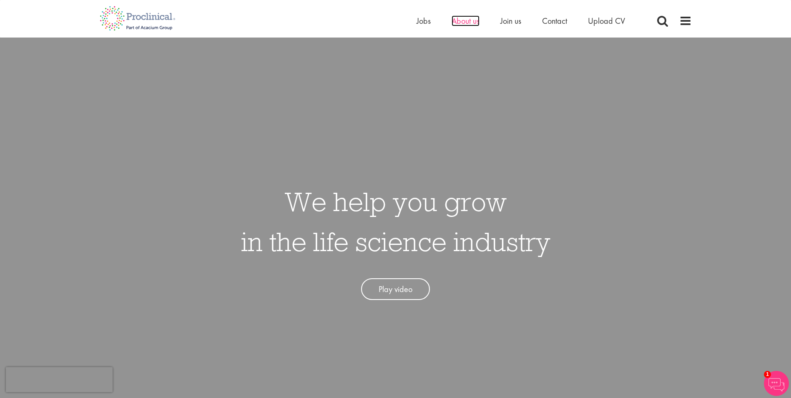
click span "About us"
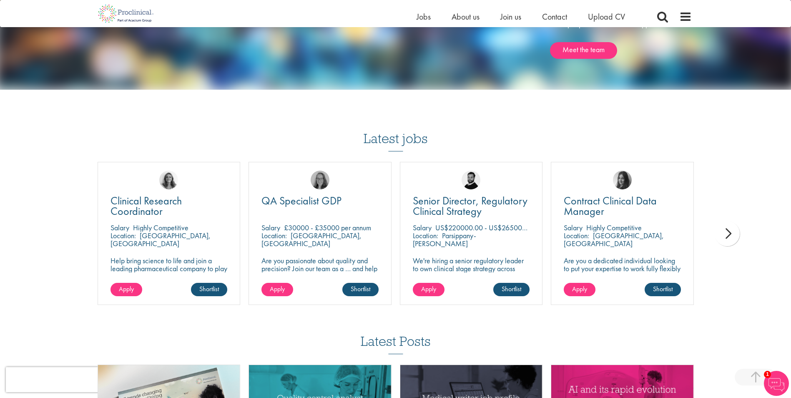
scroll to position [1346, 0]
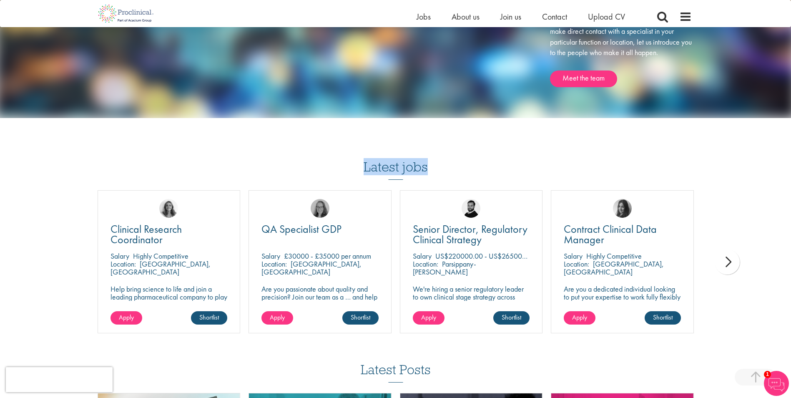
drag, startPoint x: 368, startPoint y: 163, endPoint x: 482, endPoint y: 168, distance: 113.6
click at [482, 168] on div "Latest jobs Clinical Research Coordinator [GEOGRAPHIC_DATA] Highly Competitive …" at bounding box center [395, 240] width 605 height 203
click at [481, 168] on div "Latest jobs Clinical Research Coordinator [GEOGRAPHIC_DATA] Highly Competitive …" at bounding box center [395, 240] width 605 height 203
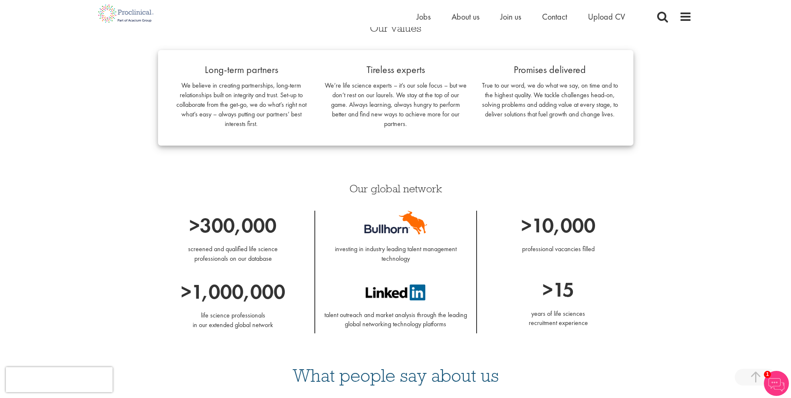
scroll to position [595, 0]
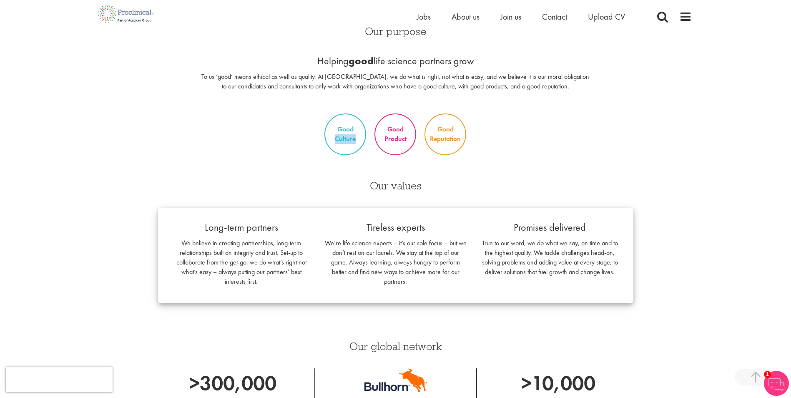
drag, startPoint x: 356, startPoint y: 139, endPoint x: 263, endPoint y: 160, distance: 95.8
click at [263, 160] on div "Our purpose Helping good life science partners grow To us ‘good’ means ethical …" at bounding box center [396, 95] width 592 height 154
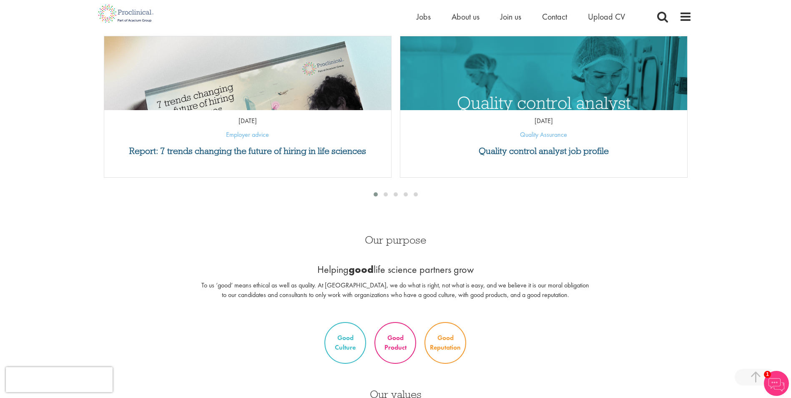
click at [214, 216] on div "We are your Global Growth Partners in Life Sciences. At Proclinical, we support…" at bounding box center [396, 292] width 592 height 1117
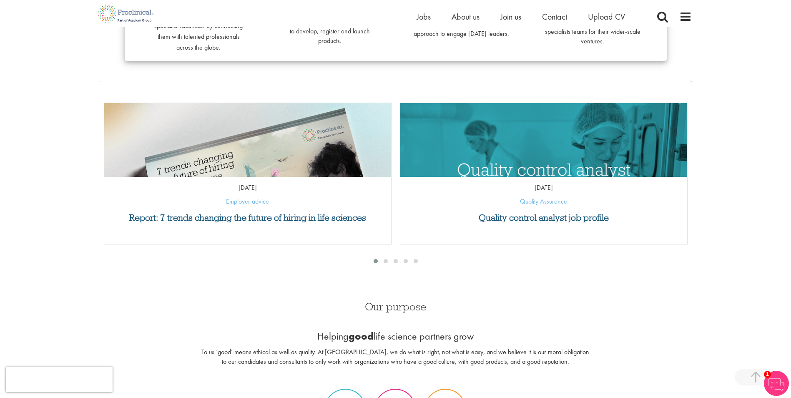
scroll to position [303, 0]
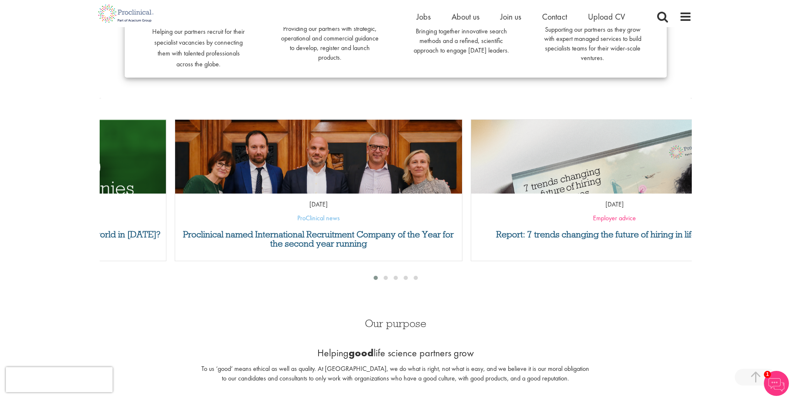
drag, startPoint x: 226, startPoint y: 201, endPoint x: 593, endPoint y: 214, distance: 367.3
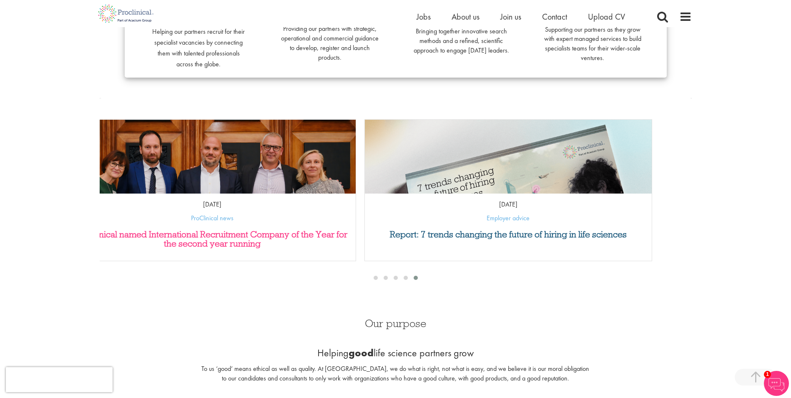
drag, startPoint x: 631, startPoint y: 209, endPoint x: 198, endPoint y: 230, distance: 433.9
click at [201, 230] on div "Proclinical named International Recruitment Company of the Year for the second …" at bounding box center [212, 190] width 288 height 142
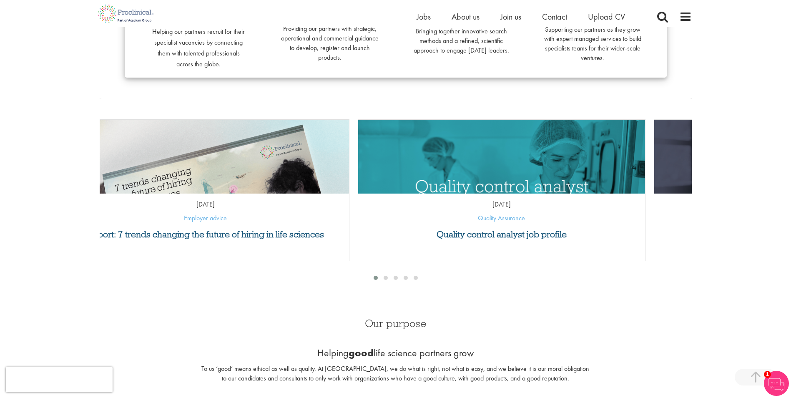
drag, startPoint x: 648, startPoint y: 217, endPoint x: 328, endPoint y: 209, distance: 320.4
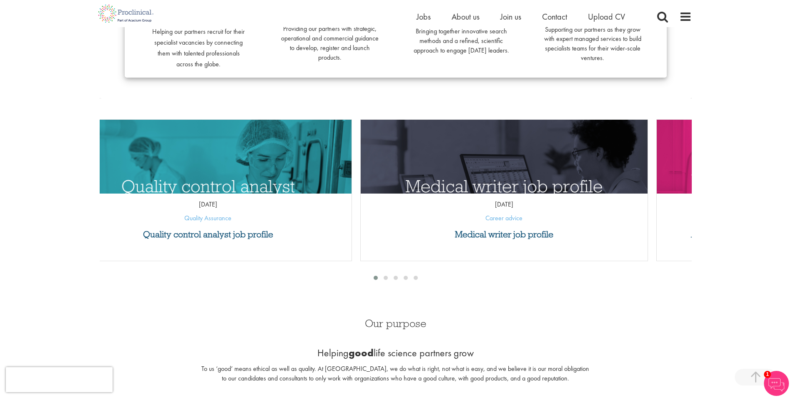
drag, startPoint x: 503, startPoint y: 212, endPoint x: 299, endPoint y: 213, distance: 204.8
click at [361, 215] on div "01 Jul 25 Career advice" at bounding box center [504, 208] width 287 height 38
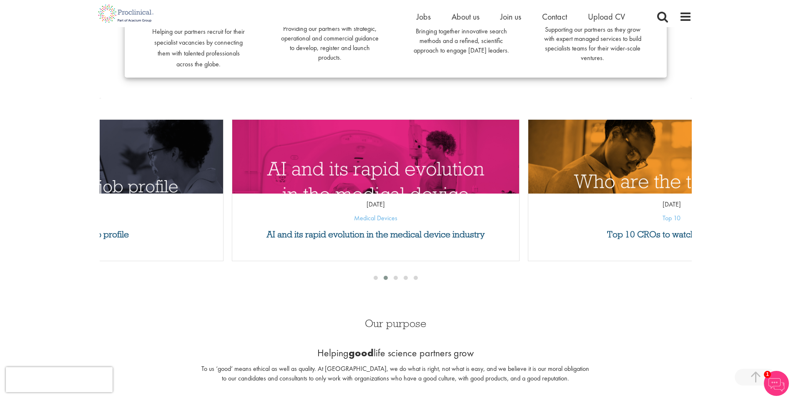
drag, startPoint x: 476, startPoint y: 215, endPoint x: 301, endPoint y: 224, distance: 175.4
click at [301, 224] on div "07 Apr 25 Medical Devices" at bounding box center [375, 208] width 287 height 38
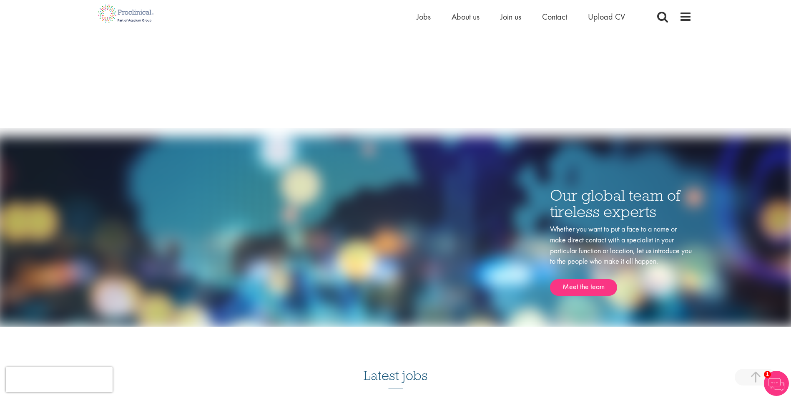
scroll to position [1387, 0]
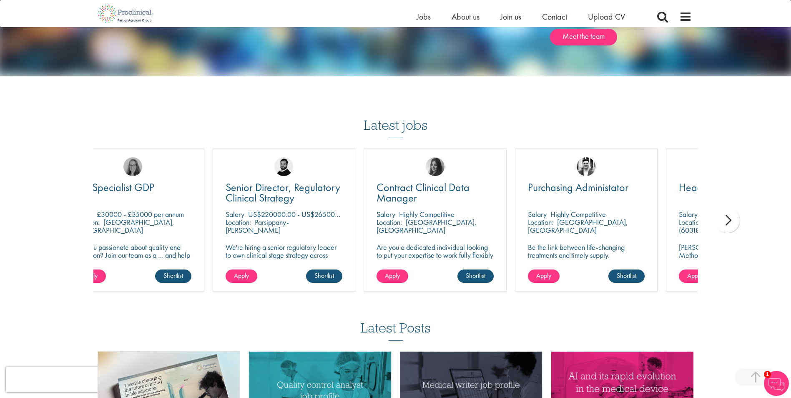
drag, startPoint x: 391, startPoint y: 230, endPoint x: 282, endPoint y: 238, distance: 110.0
click at [203, 237] on div "QA Specialist GDP Salary £30000 - £35000 per annum Location: Bedfordshire, Engl…" at bounding box center [132, 219] width 143 height 143
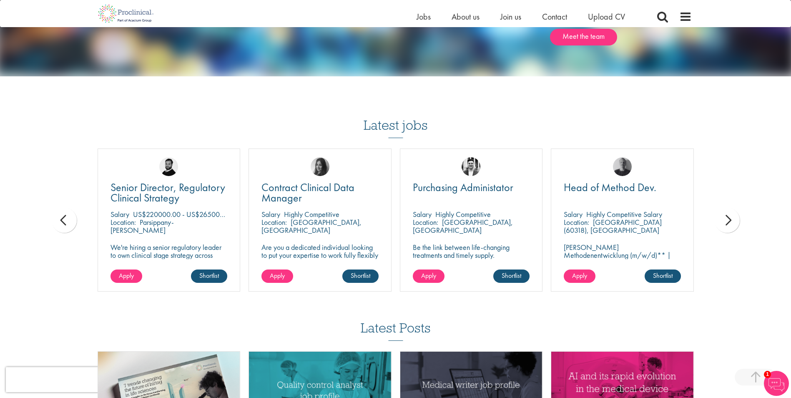
click at [731, 221] on div "next" at bounding box center [727, 220] width 25 height 25
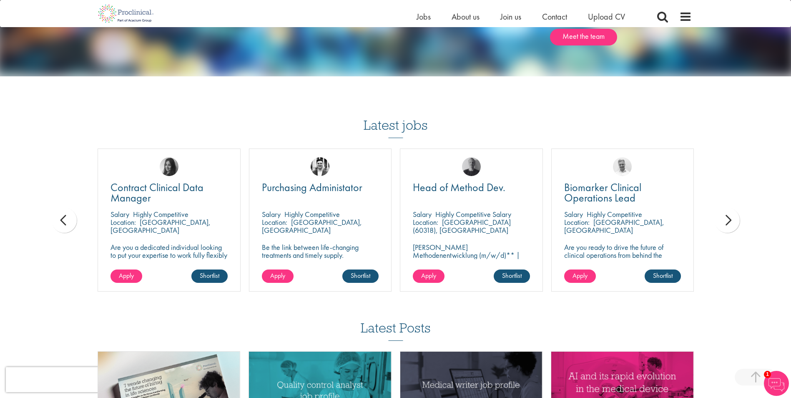
click at [731, 221] on div "next" at bounding box center [727, 220] width 25 height 25
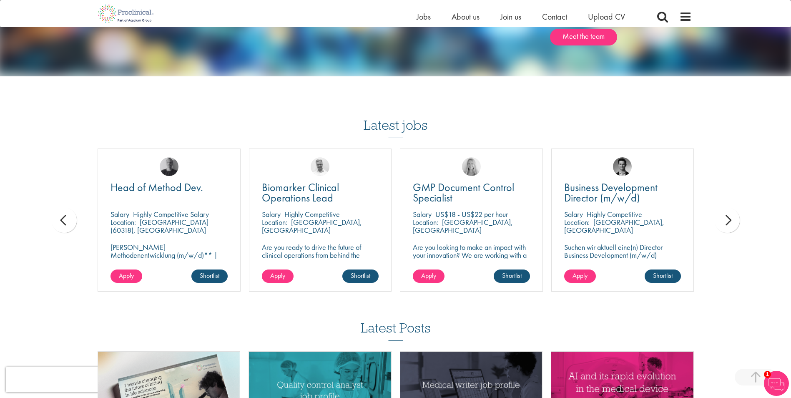
click at [731, 221] on div "next" at bounding box center [727, 220] width 25 height 25
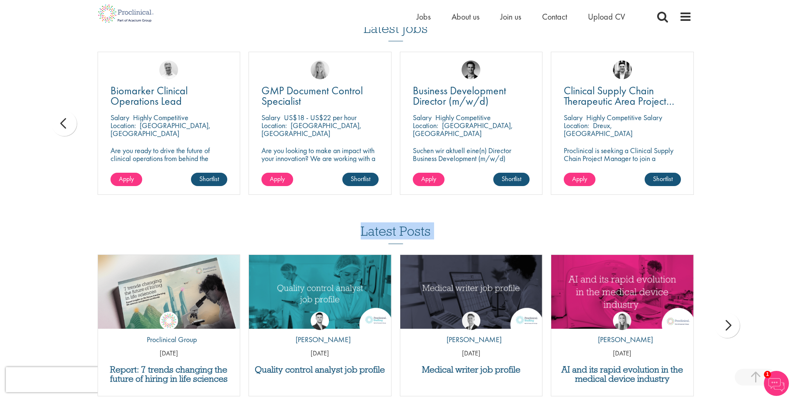
scroll to position [1554, 0]
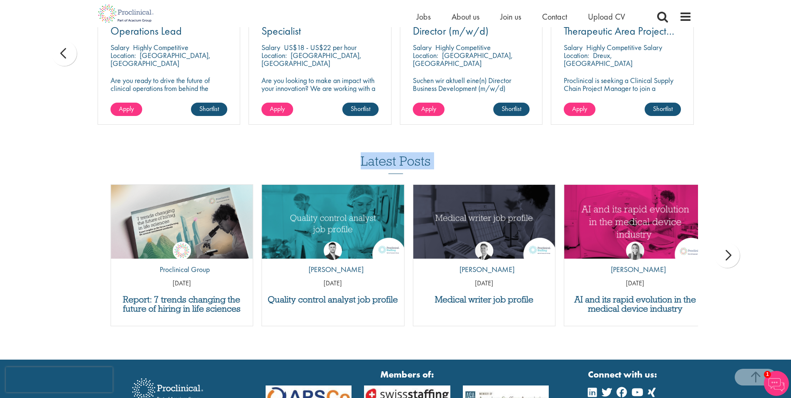
drag, startPoint x: 154, startPoint y: 286, endPoint x: 219, endPoint y: 286, distance: 65.1
click at [219, 286] on p "[DATE]" at bounding box center [182, 284] width 142 height 10
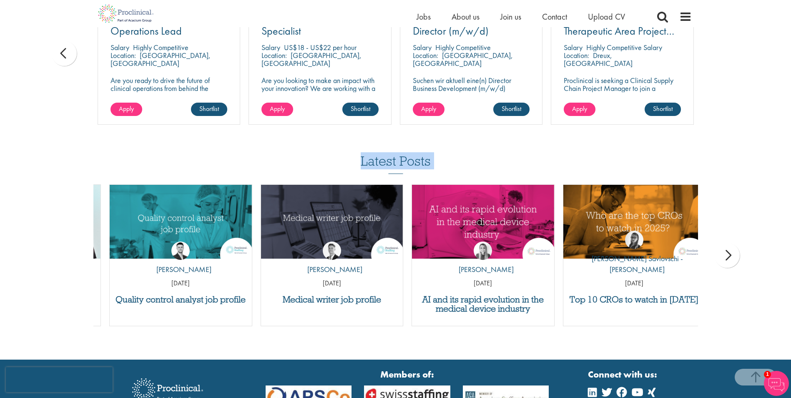
drag, startPoint x: 284, startPoint y: 282, endPoint x: 60, endPoint y: 272, distance: 224.6
click at [60, 272] on div "Latest Posts Report: 7 trends changing the future of hiring in life sciences by…" at bounding box center [395, 244] width 791 height 181
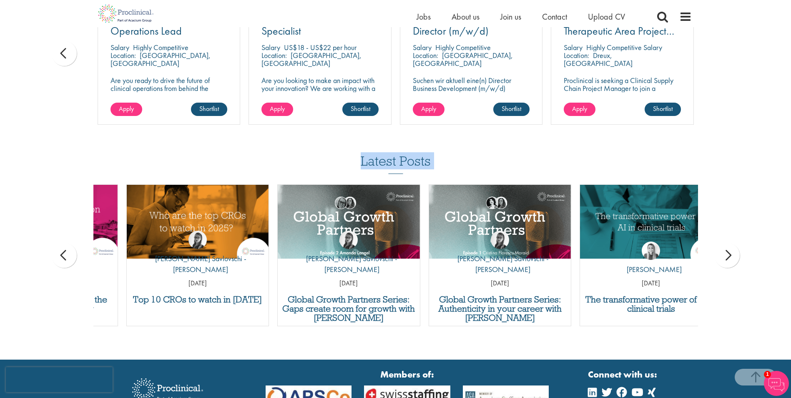
drag, startPoint x: 314, startPoint y: 284, endPoint x: -123, endPoint y: 271, distance: 436.5
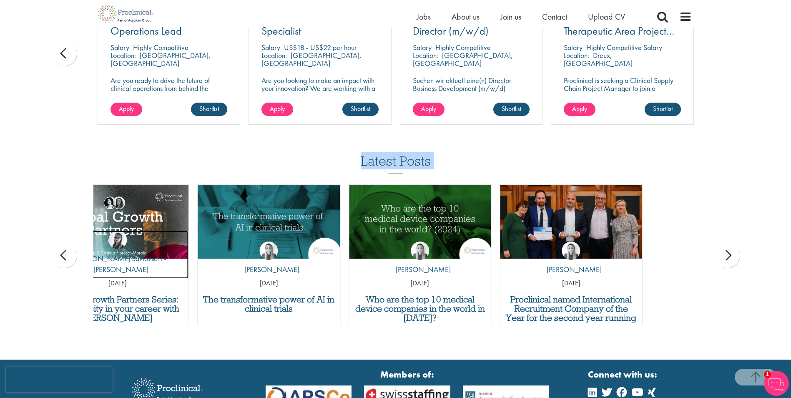
drag, startPoint x: 318, startPoint y: 273, endPoint x: 715, endPoint y: 298, distance: 397.9
click at [189, 298] on div "Global Growth Partners Series: Authenticity in your career with Cristina Flores…" at bounding box center [117, 255] width 143 height 142
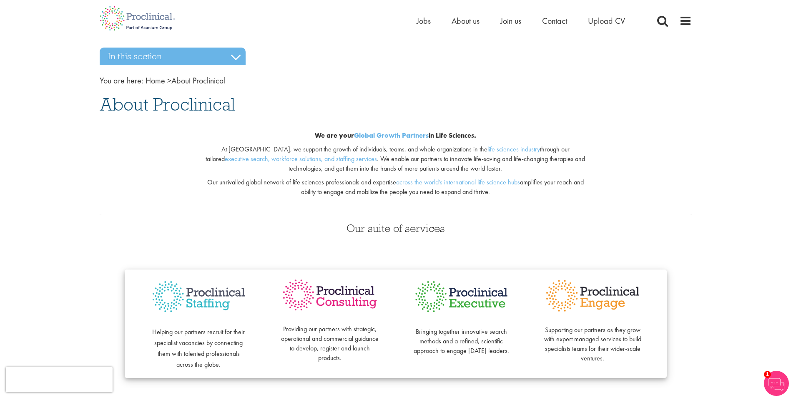
scroll to position [0, 0]
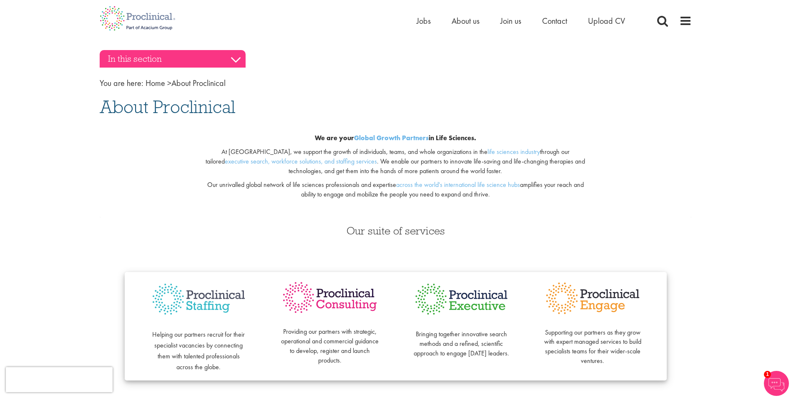
click at [230, 59] on h3 "In this section" at bounding box center [173, 59] width 146 height 18
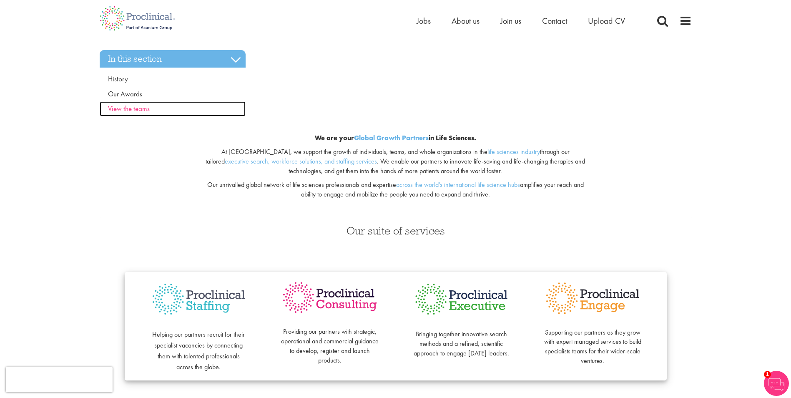
click at [133, 110] on span "View the teams" at bounding box center [129, 108] width 42 height 9
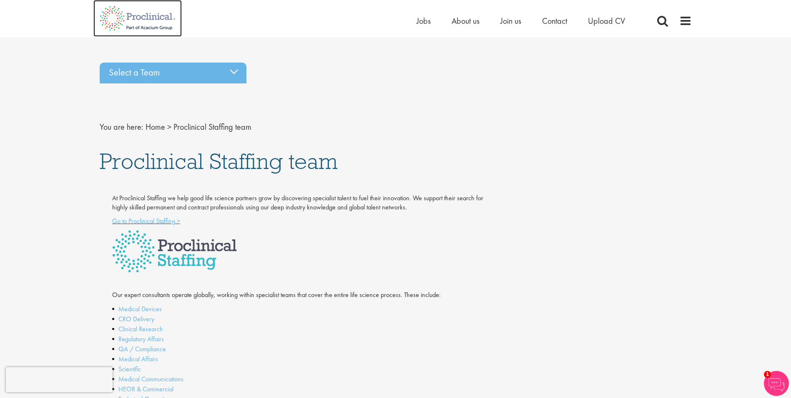
click at [149, 22] on img at bounding box center [137, 18] width 88 height 37
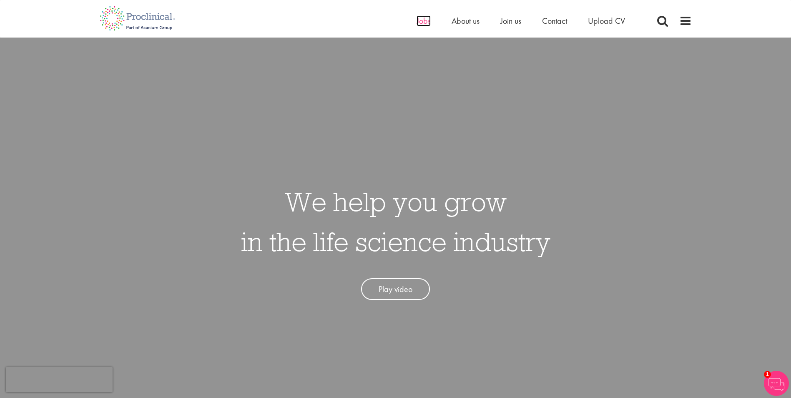
click at [421, 23] on span "Jobs" at bounding box center [424, 20] width 14 height 11
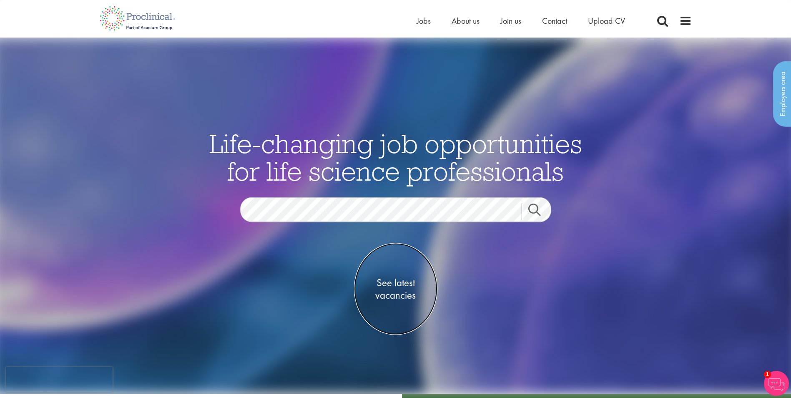
click at [394, 287] on span "See latest vacancies" at bounding box center [395, 288] width 83 height 25
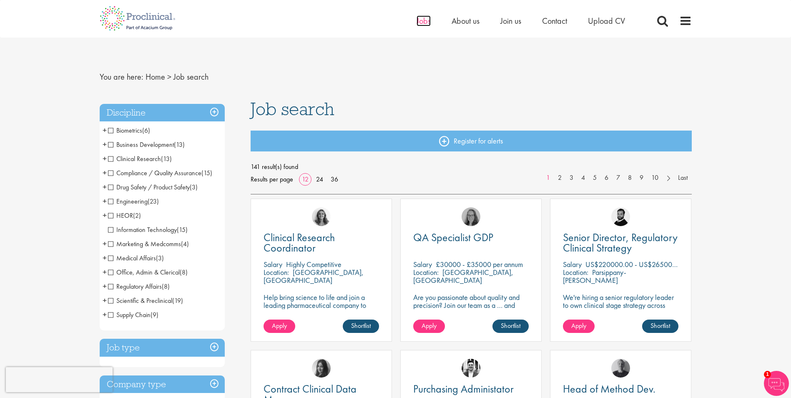
click at [417, 22] on span "Jobs" at bounding box center [424, 20] width 14 height 11
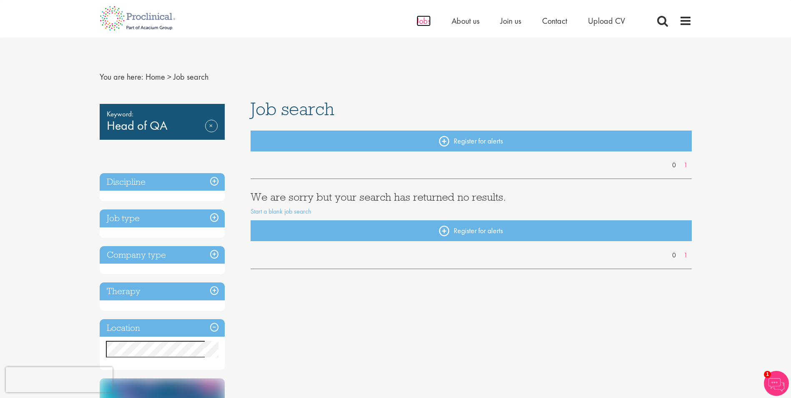
click at [417, 18] on span "Jobs" at bounding box center [424, 20] width 14 height 11
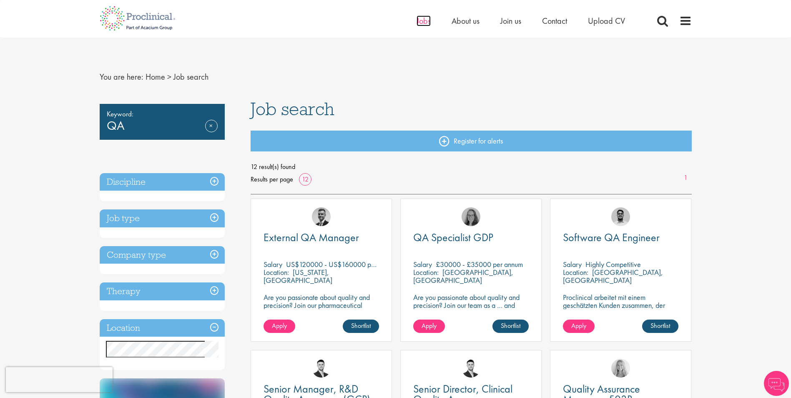
click at [425, 17] on span "Jobs" at bounding box center [424, 20] width 14 height 11
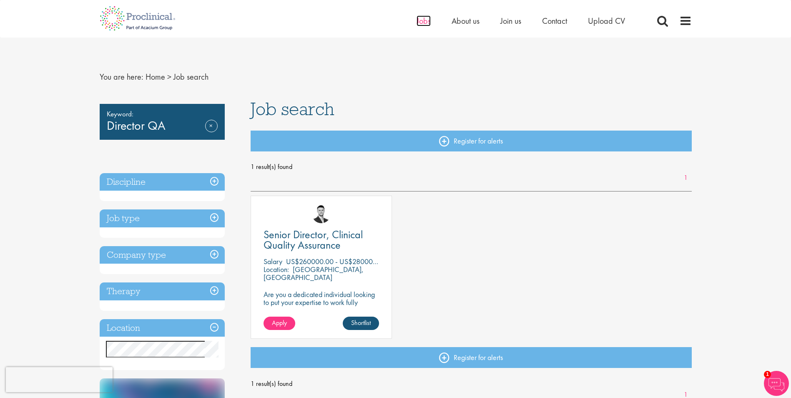
click at [426, 20] on span "Jobs" at bounding box center [424, 20] width 14 height 11
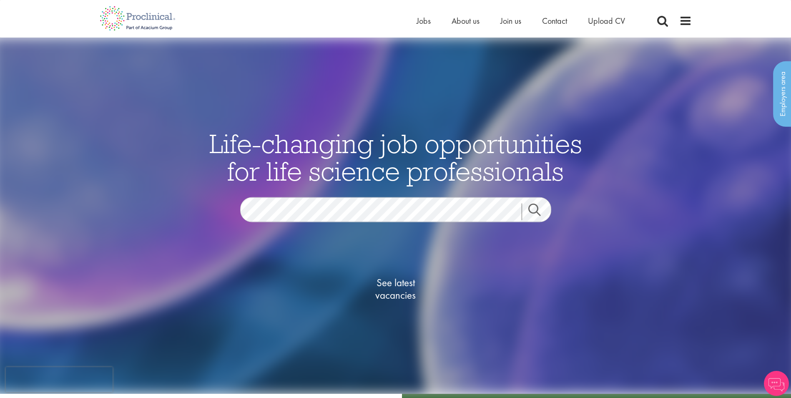
scroll to position [42, 0]
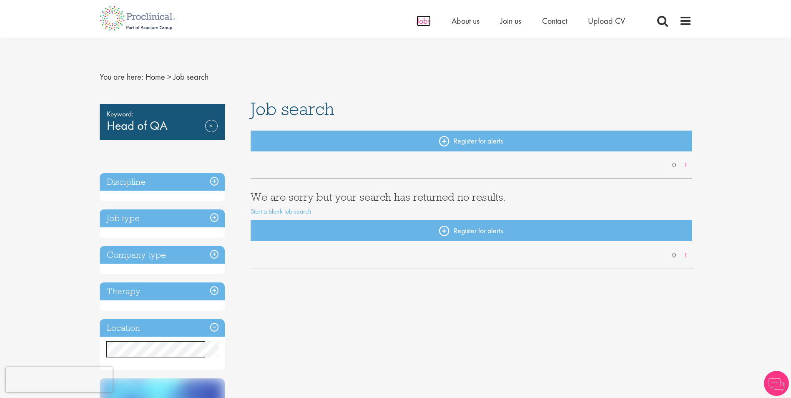
click at [426, 22] on span "Jobs" at bounding box center [424, 20] width 14 height 11
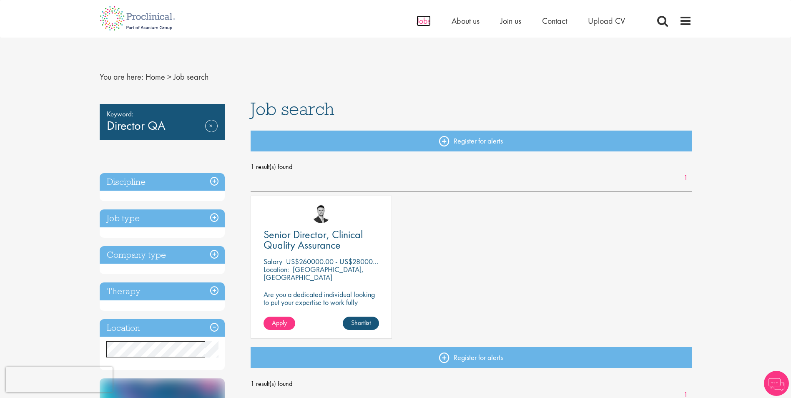
click at [420, 23] on span "Jobs" at bounding box center [424, 20] width 14 height 11
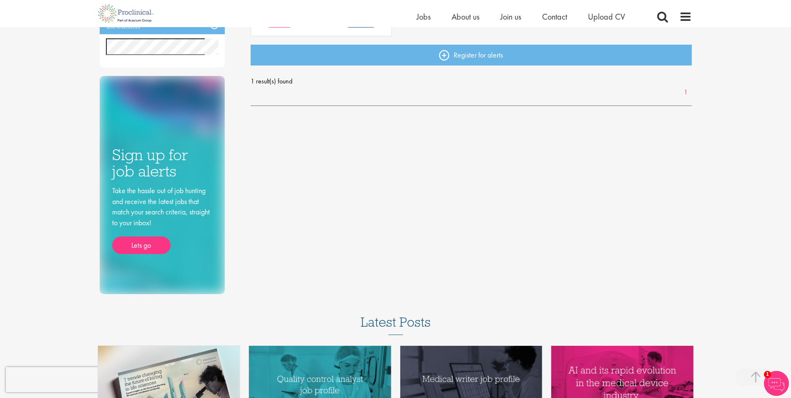
scroll to position [42, 0]
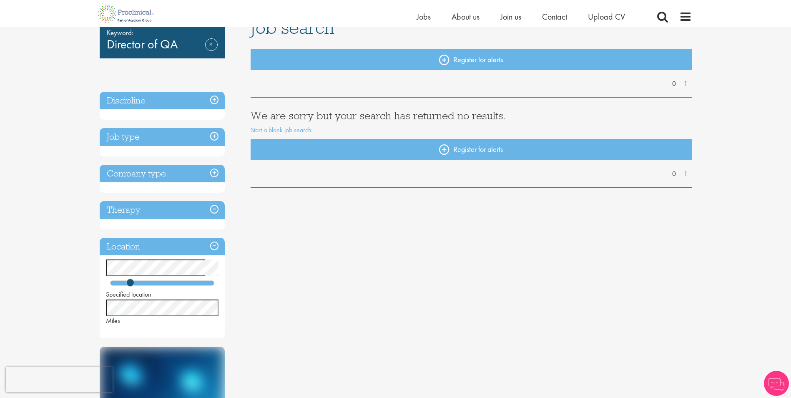
scroll to position [125, 0]
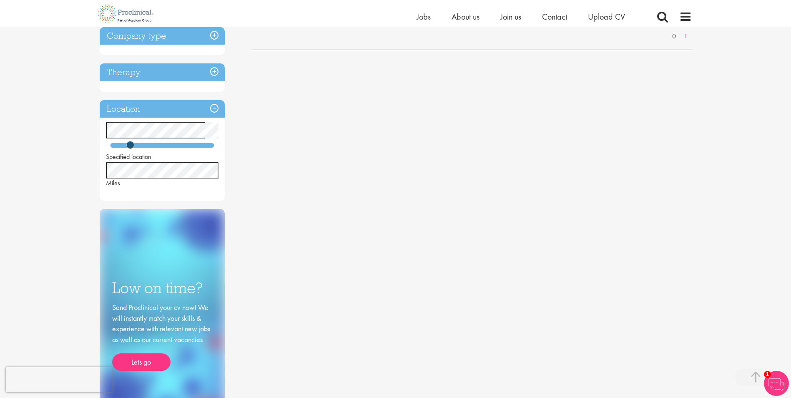
drag, startPoint x: 127, startPoint y: 186, endPoint x: 99, endPoint y: 185, distance: 28.0
click at [100, 185] on div "Specified location Miles" at bounding box center [162, 155] width 125 height 66
drag, startPoint x: 99, startPoint y: 185, endPoint x: 62, endPoint y: 186, distance: 37.1
click at [62, 186] on div "You are here: Home > Job search Keyword: Director of QA Remove Discipline Job t…" at bounding box center [395, 222] width 791 height 862
drag, startPoint x: 129, startPoint y: 145, endPoint x: 97, endPoint y: 147, distance: 31.7
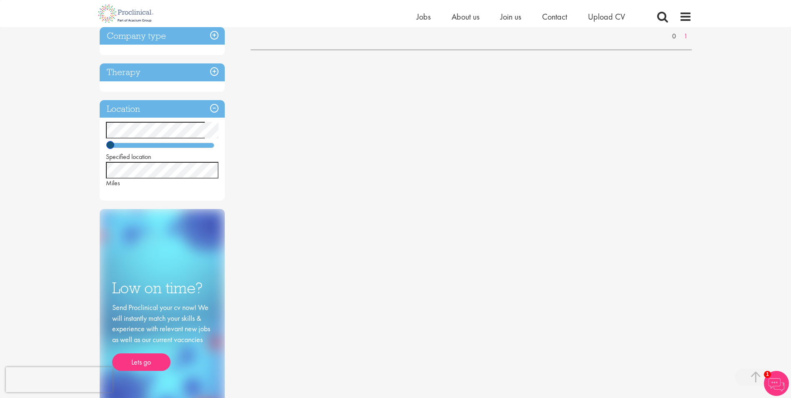
click at [97, 147] on div "You are here: Home > Job search Keyword: Director of QA Remove Discipline Job t…" at bounding box center [395, 123] width 605 height 609
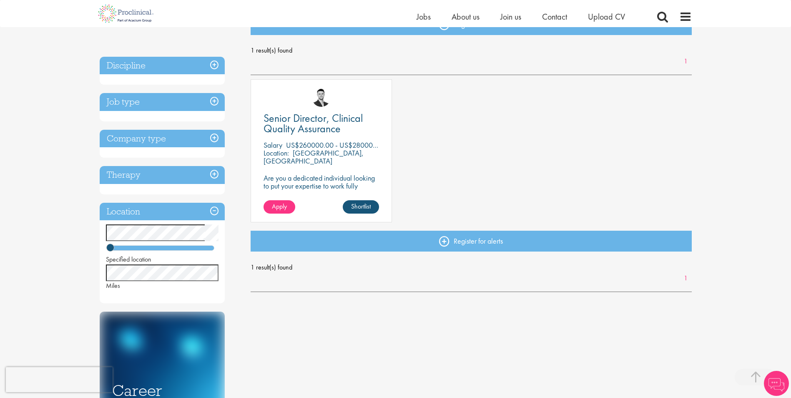
scroll to position [167, 0]
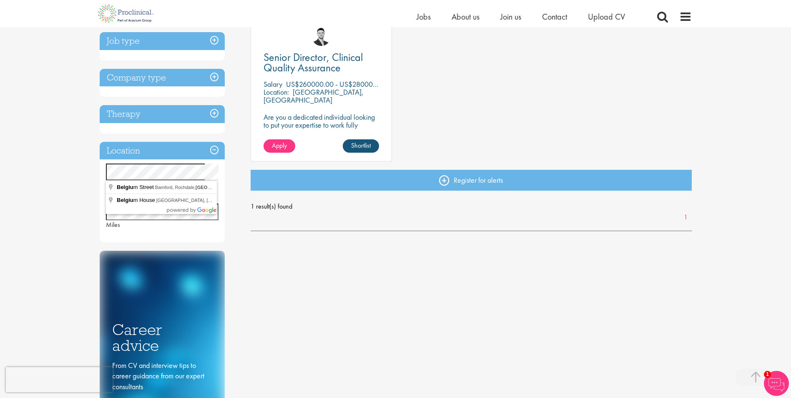
click at [100, 168] on div "Specified location Miles" at bounding box center [162, 197] width 125 height 66
click at [85, 191] on div "You are here: Home > Job search Keyword: Director of QA Remove Discipline Compl…" at bounding box center [395, 264] width 791 height 862
click at [152, 113] on h3 "Therapy" at bounding box center [162, 114] width 125 height 18
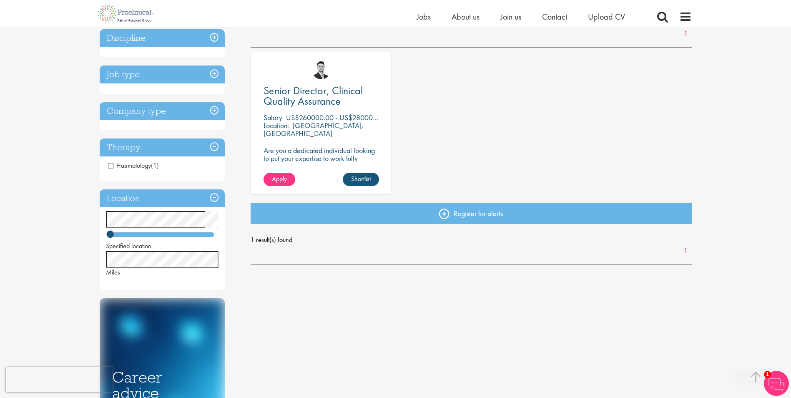
scroll to position [83, 0]
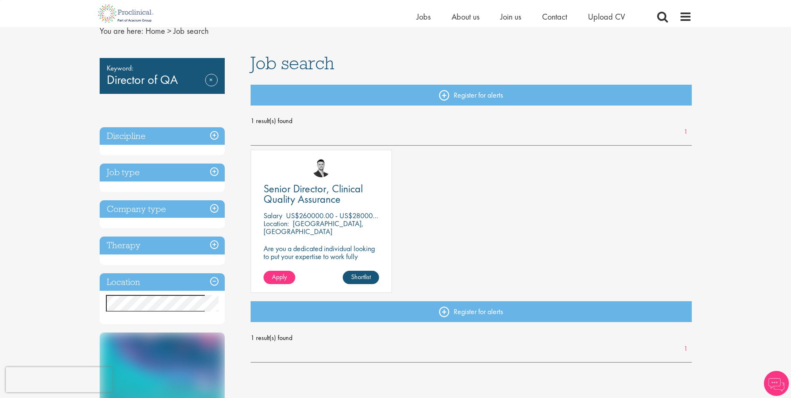
scroll to position [83, 0]
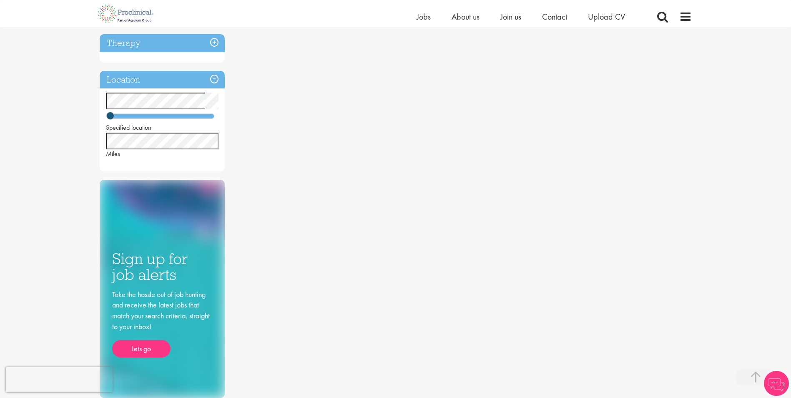
scroll to position [194, 0]
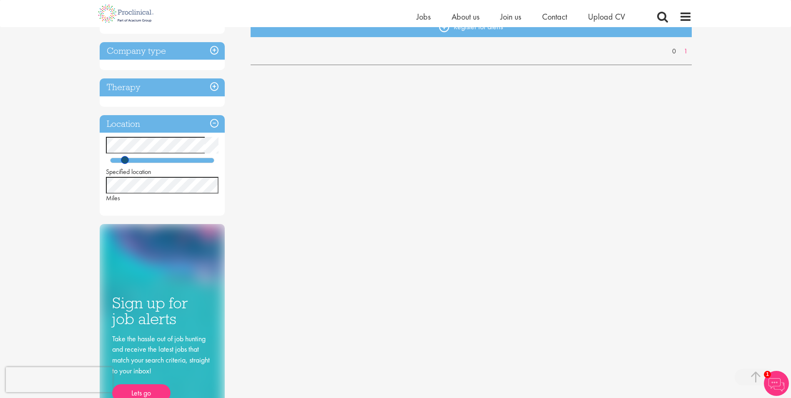
drag, startPoint x: 111, startPoint y: 160, endPoint x: 125, endPoint y: 162, distance: 14.7
click at [125, 162] on span at bounding box center [125, 160] width 8 height 8
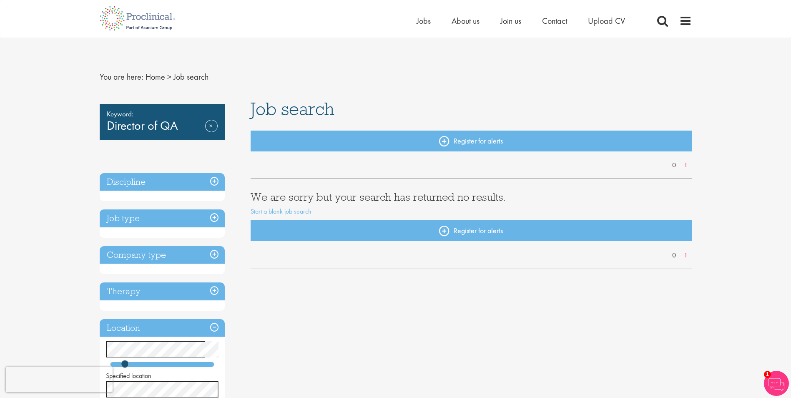
click at [215, 179] on h3 "Discipline" at bounding box center [162, 182] width 125 height 18
click at [214, 182] on h3 "Discipline" at bounding box center [162, 182] width 125 height 18
click at [215, 177] on h3 "Discipline" at bounding box center [162, 182] width 125 height 18
click at [215, 179] on h3 "Discipline" at bounding box center [162, 182] width 125 height 18
click at [216, 184] on h3 "Discipline" at bounding box center [162, 182] width 125 height 18
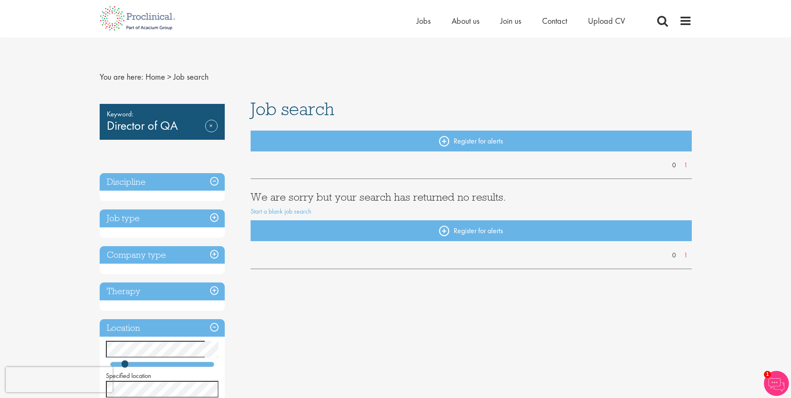
click at [212, 181] on h3 "Discipline" at bounding box center [162, 182] width 125 height 18
drag, startPoint x: 212, startPoint y: 180, endPoint x: 211, endPoint y: 126, distance: 54.7
click at [211, 126] on link "Remove" at bounding box center [211, 132] width 13 height 24
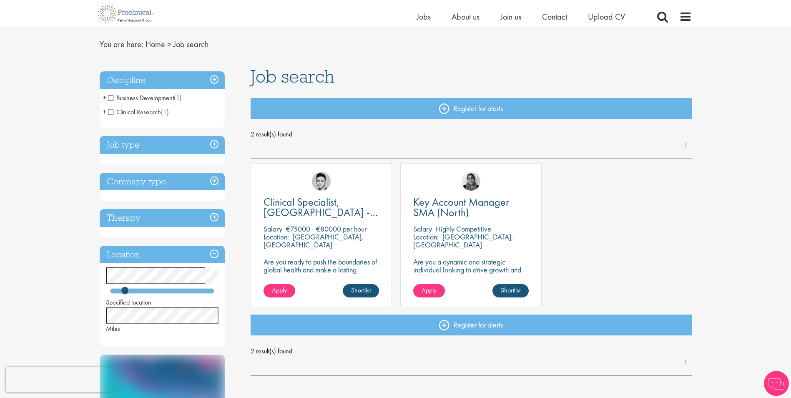
scroll to position [42, 0]
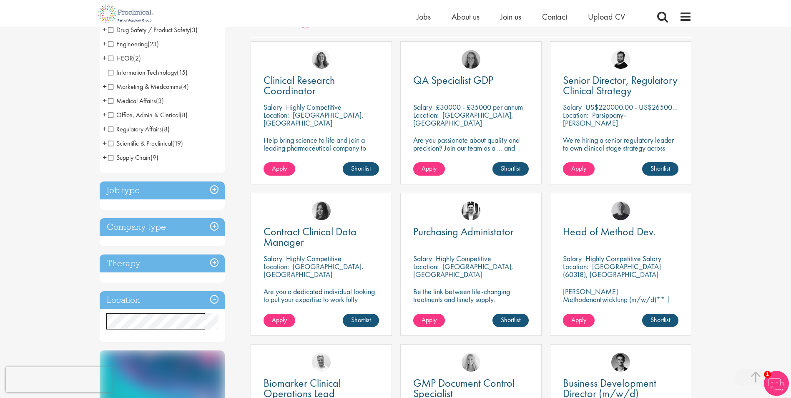
scroll to position [209, 0]
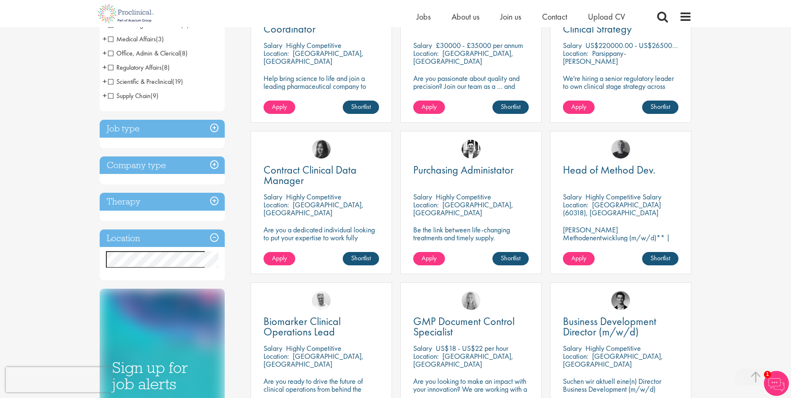
click at [62, 253] on div "You are here: Home > Job search Discipline Biometrics (6) - + Statistics (4) Da…" at bounding box center [395, 335] width 791 height 1089
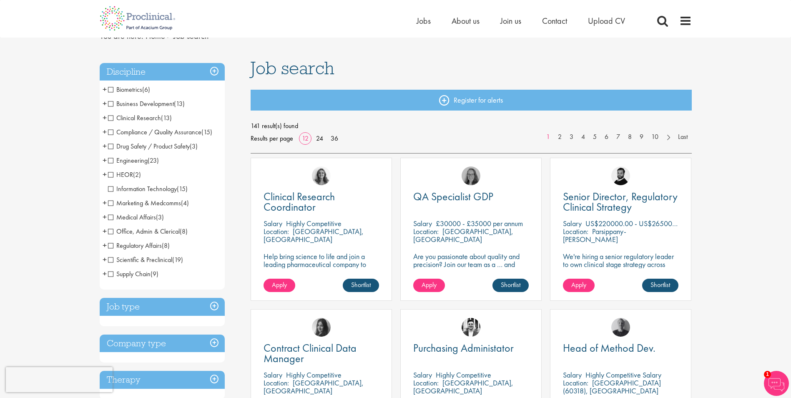
scroll to position [0, 0]
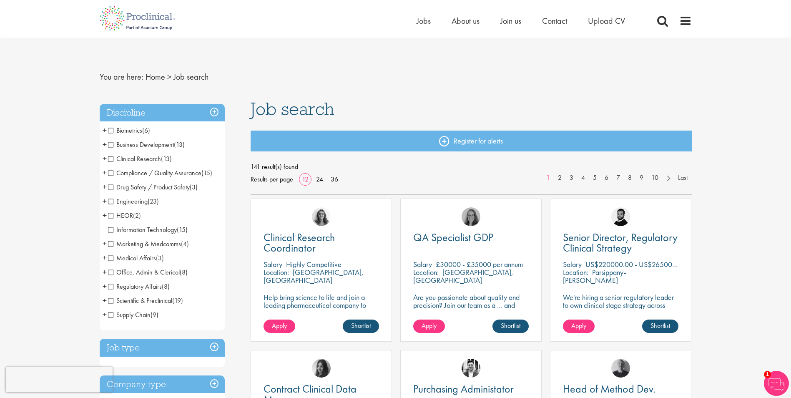
click at [215, 111] on h3 "Discipline" at bounding box center [162, 113] width 125 height 18
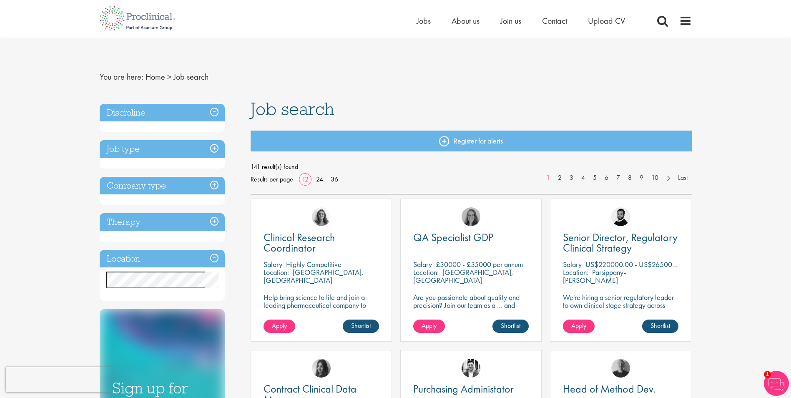
click at [216, 109] on h3 "Discipline" at bounding box center [162, 113] width 125 height 18
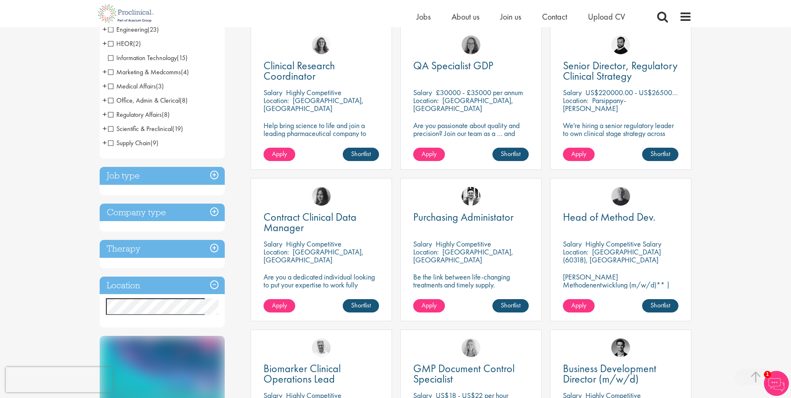
scroll to position [83, 0]
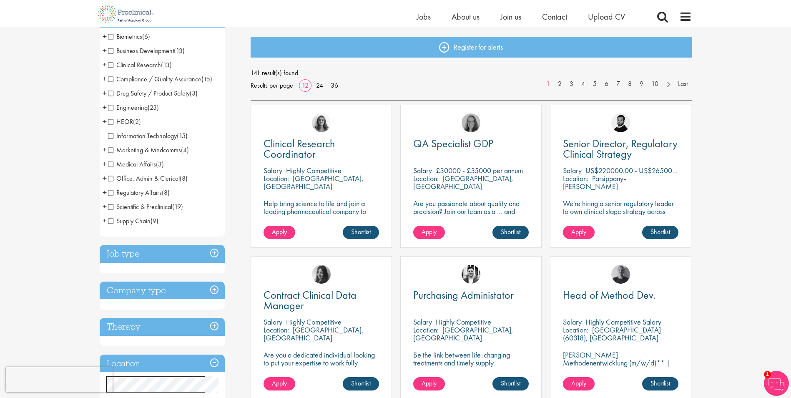
click at [134, 106] on span "Engineering" at bounding box center [128, 107] width 40 height 9
click at [111, 109] on span "Engineering" at bounding box center [128, 107] width 40 height 9
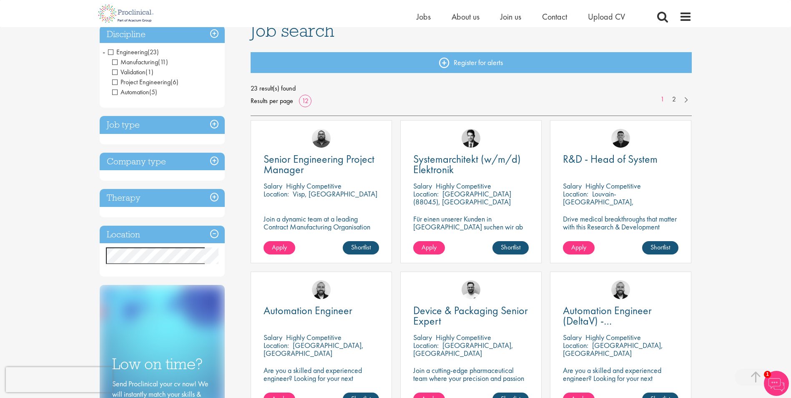
scroll to position [167, 0]
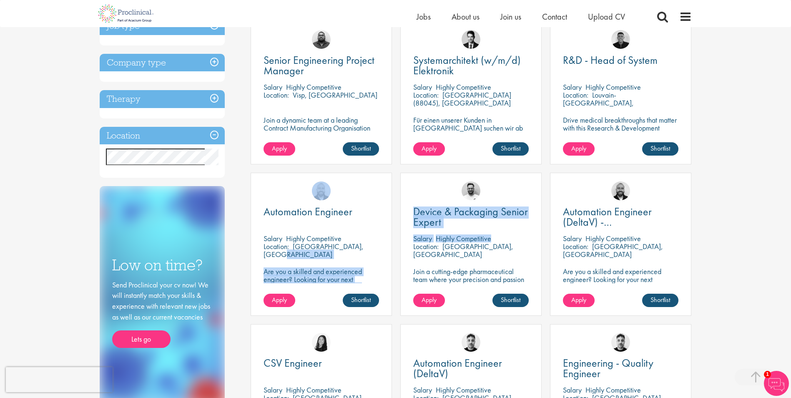
drag, startPoint x: 304, startPoint y: 247, endPoint x: 391, endPoint y: 254, distance: 87.5
click at [394, 253] on div "Automation Engineer Salary Highly Competitive Location: Stockholms Län, Sweden …" at bounding box center [322, 248] width 150 height 151
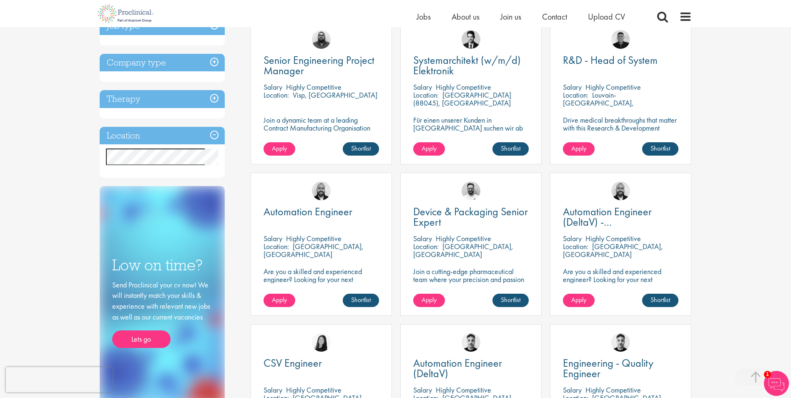
drag, startPoint x: 391, startPoint y: 254, endPoint x: 355, endPoint y: 269, distance: 39.4
click at [376, 261] on div "Automation Engineer Salary Highly Competitive Location: Stockholms Län, Sweden …" at bounding box center [321, 244] width 141 height 143
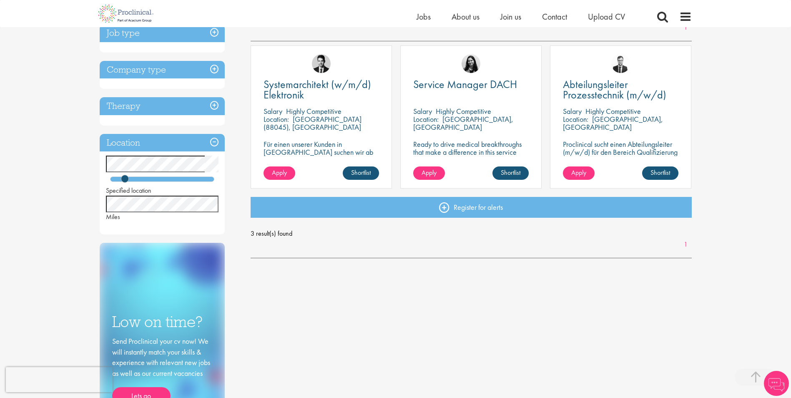
scroll to position [125, 0]
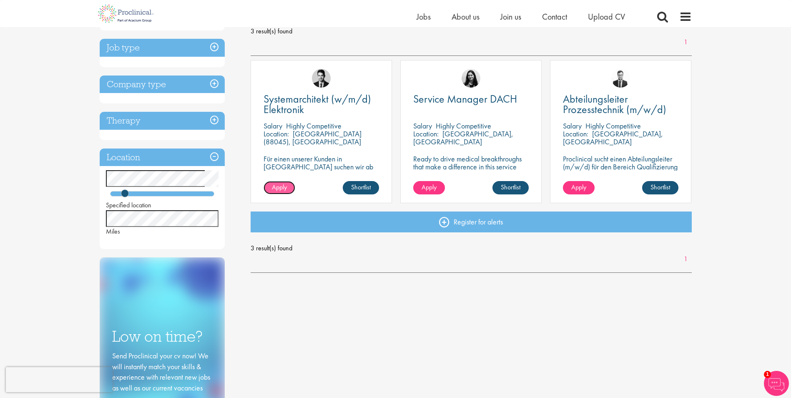
click at [280, 188] on span "Apply" at bounding box center [279, 187] width 15 height 9
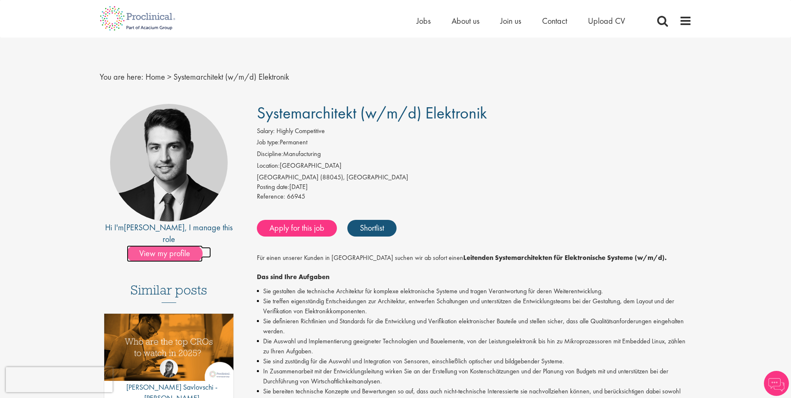
click at [160, 245] on span "View my profile" at bounding box center [165, 253] width 76 height 17
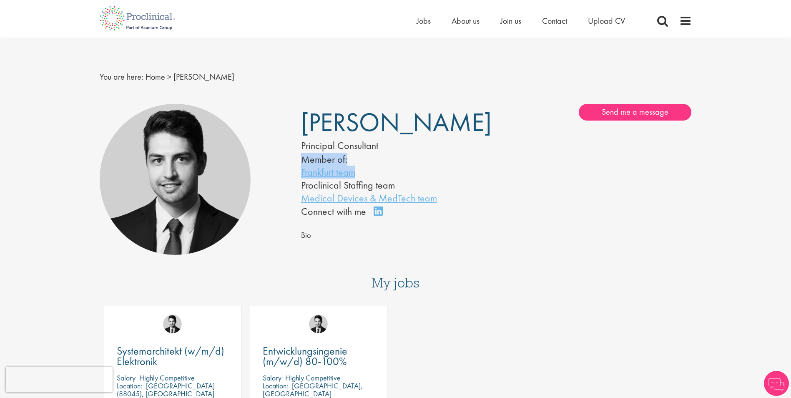
drag, startPoint x: 384, startPoint y: 167, endPoint x: 300, endPoint y: 165, distance: 83.5
click at [300, 165] on div "[PERSON_NAME] Principal Consultant Member of: Frankfurt team Proclinical Staffi…" at bounding box center [395, 161] width 201 height 115
click at [501, 173] on div "[PERSON_NAME] Principal Consultant Member of: Frankfurt team Proclinical Staffi…" at bounding box center [496, 161] width 403 height 115
click at [381, 215] on link "Connect on LinkedIn" at bounding box center [381, 215] width 15 height 0
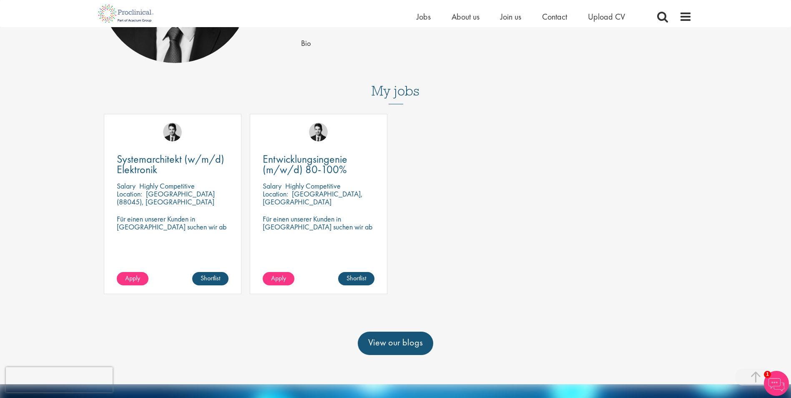
scroll to position [167, 0]
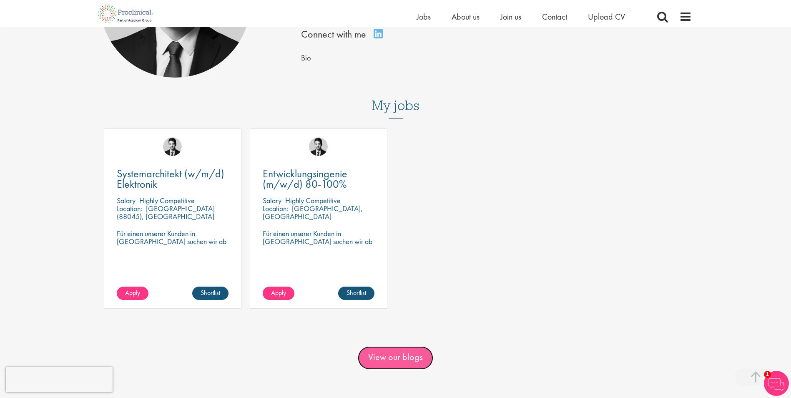
drag, startPoint x: 391, startPoint y: 347, endPoint x: 390, endPoint y: 352, distance: 4.7
click at [391, 348] on link "View our blogs" at bounding box center [395, 357] width 75 height 23
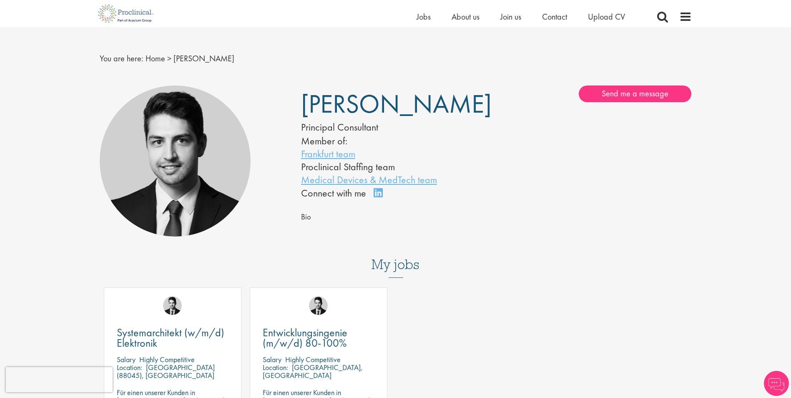
scroll to position [4, 0]
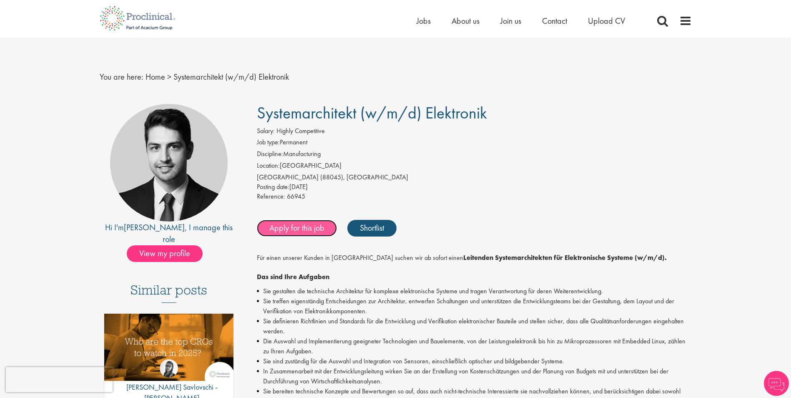
click at [309, 232] on link "Apply for this job" at bounding box center [297, 228] width 80 height 17
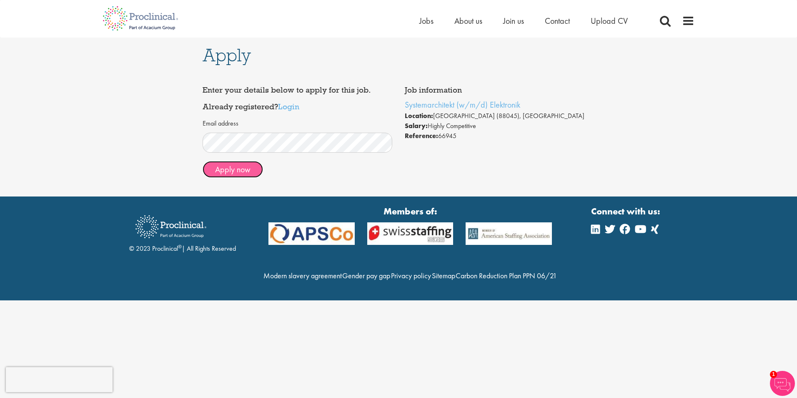
click at [234, 166] on button "Apply now" at bounding box center [233, 169] width 60 height 17
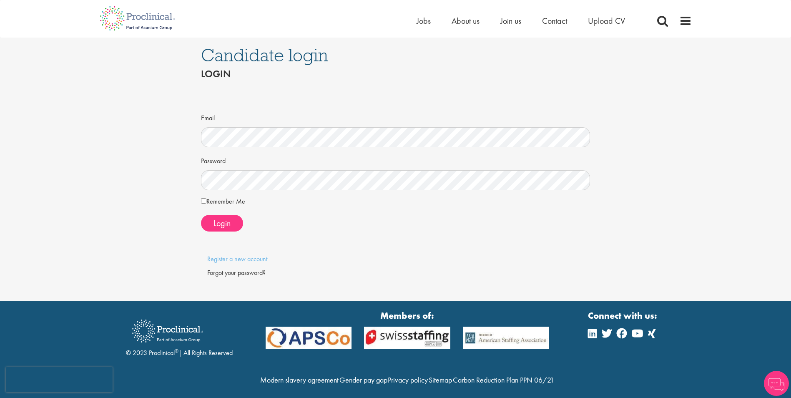
click at [179, 169] on div "Candidate login Login Email Password Remember Me" at bounding box center [396, 169] width 804 height 263
click at [177, 146] on div "Candidate login Login Email Password Remember Me" at bounding box center [396, 169] width 804 height 263
click at [136, 148] on div "Candidate login Login Email Password Remember Me" at bounding box center [396, 169] width 804 height 263
click at [129, 158] on div "Candidate login Login Email Password Remember Me" at bounding box center [396, 169] width 804 height 263
click at [220, 226] on span "Login" at bounding box center [222, 223] width 17 height 11
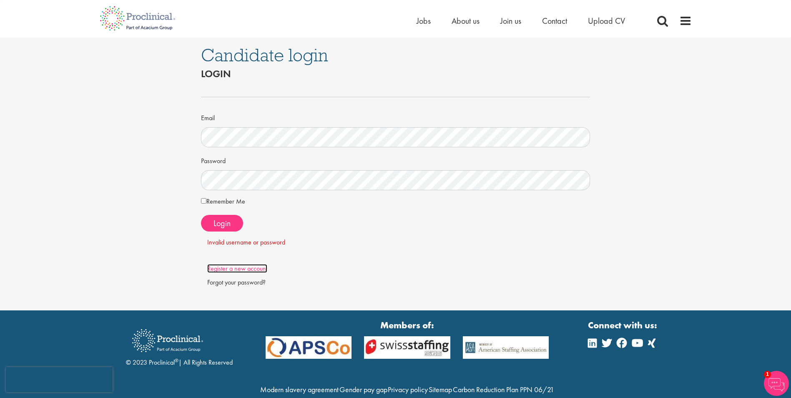
click at [243, 268] on link "Register a new account" at bounding box center [237, 268] width 60 height 9
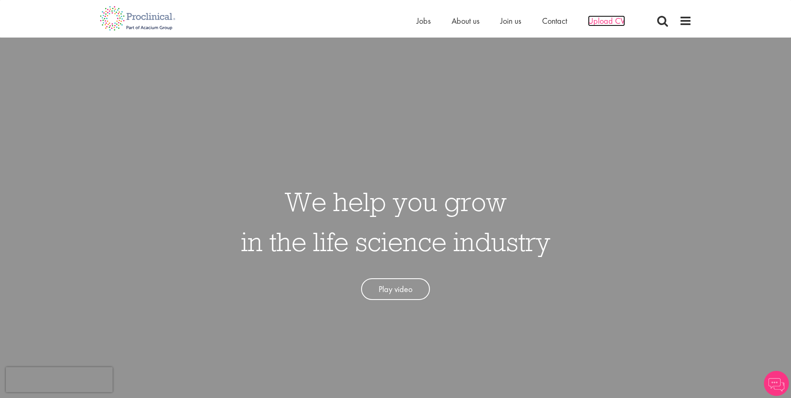
drag, startPoint x: 0, startPoint y: 0, endPoint x: 611, endPoint y: 18, distance: 611.3
click at [611, 18] on span "Upload CV" at bounding box center [606, 20] width 37 height 11
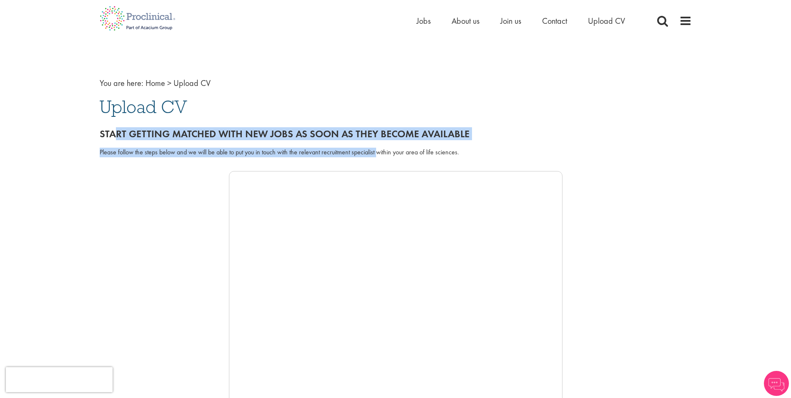
drag, startPoint x: 114, startPoint y: 129, endPoint x: 377, endPoint y: 151, distance: 264.1
click at [377, 151] on div "Start getting matched with new jobs as soon as they become available Please fol…" at bounding box center [396, 352] width 592 height 464
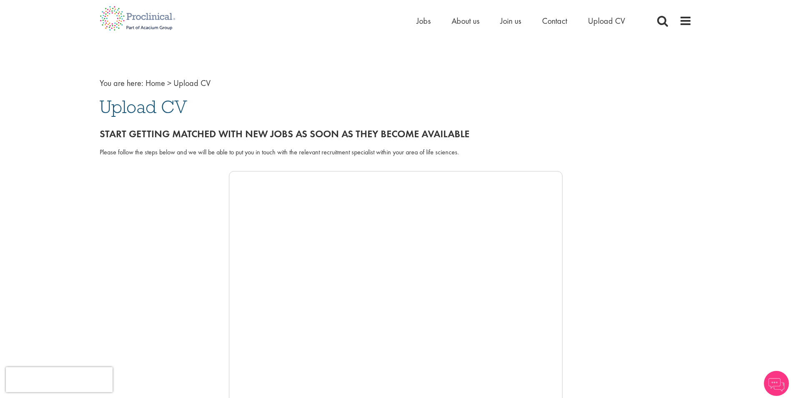
click at [143, 214] on div at bounding box center [396, 296] width 592 height 250
drag, startPoint x: 56, startPoint y: 101, endPoint x: 251, endPoint y: 121, distance: 195.5
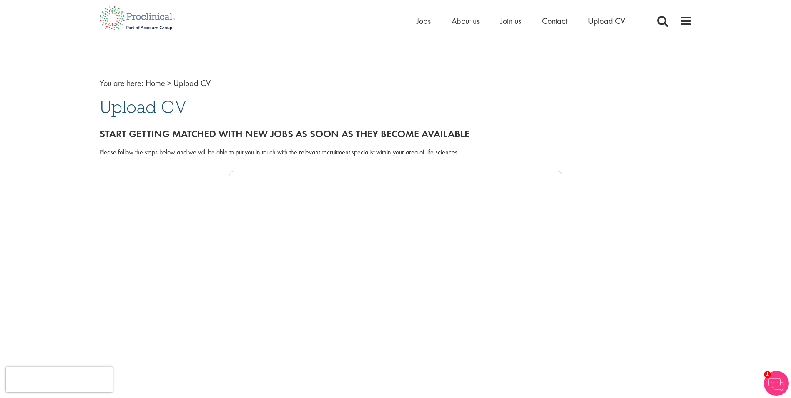
drag, startPoint x: 124, startPoint y: 312, endPoint x: 128, endPoint y: 314, distance: 4.5
click at [124, 312] on div at bounding box center [396, 296] width 592 height 250
click at [130, 16] on img at bounding box center [137, 18] width 88 height 37
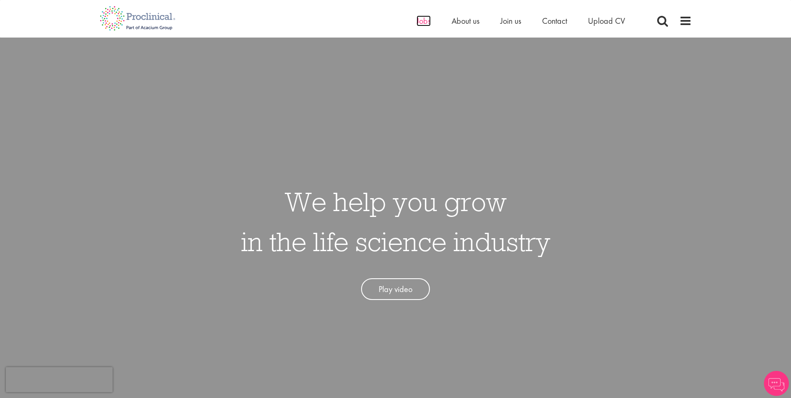
click at [421, 20] on span "Jobs" at bounding box center [424, 20] width 14 height 11
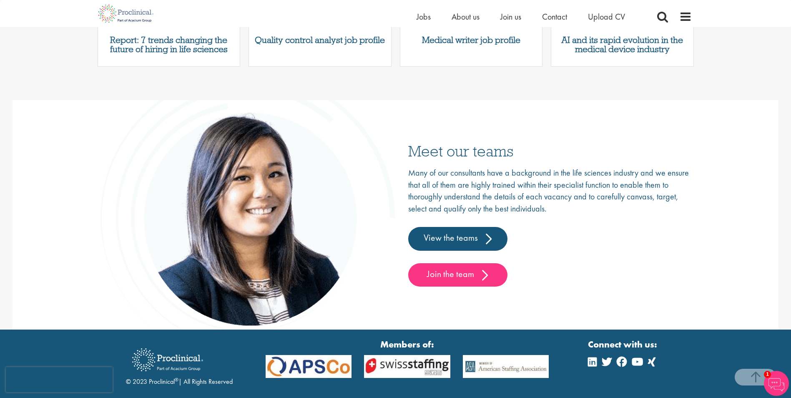
scroll to position [1306, 0]
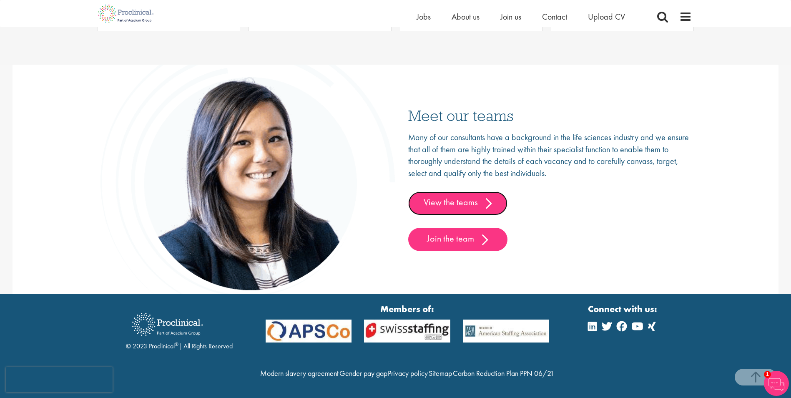
click at [457, 191] on link "View the teams" at bounding box center [457, 202] width 99 height 23
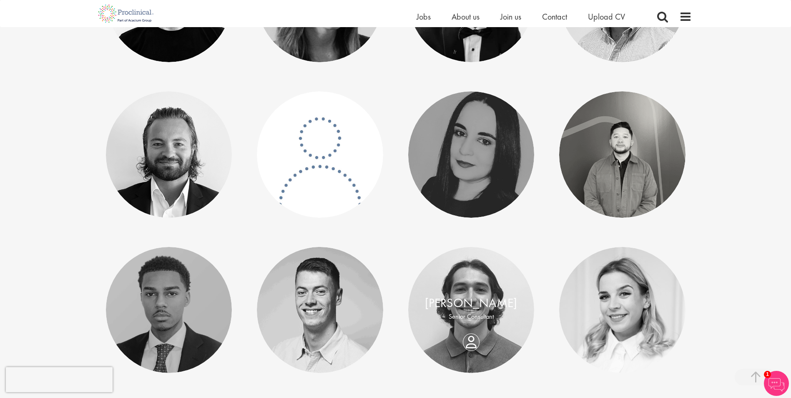
scroll to position [1502, 0]
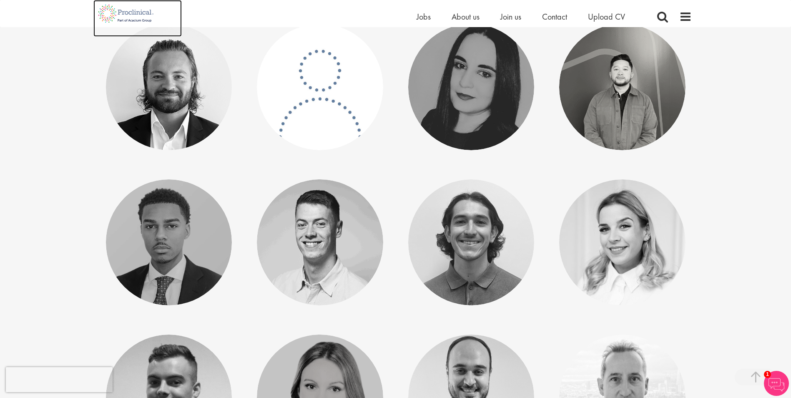
click at [133, 16] on img at bounding box center [125, 13] width 65 height 27
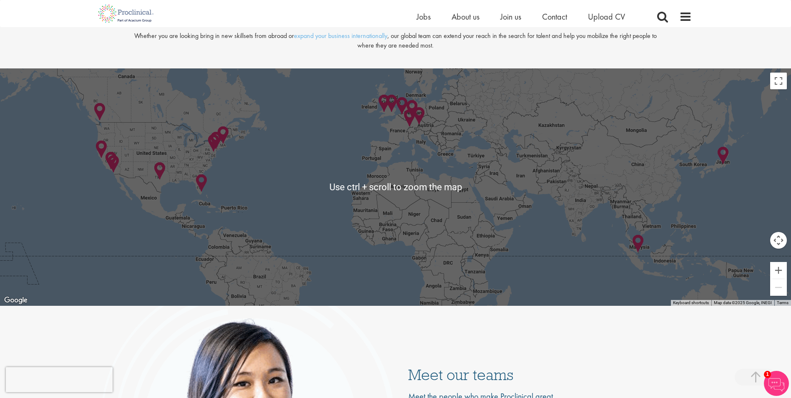
scroll to position [1877, 0]
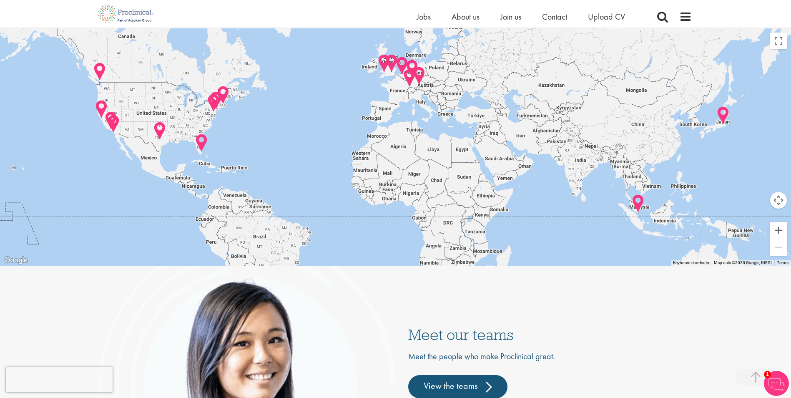
click at [418, 74] on img at bounding box center [419, 75] width 13 height 19
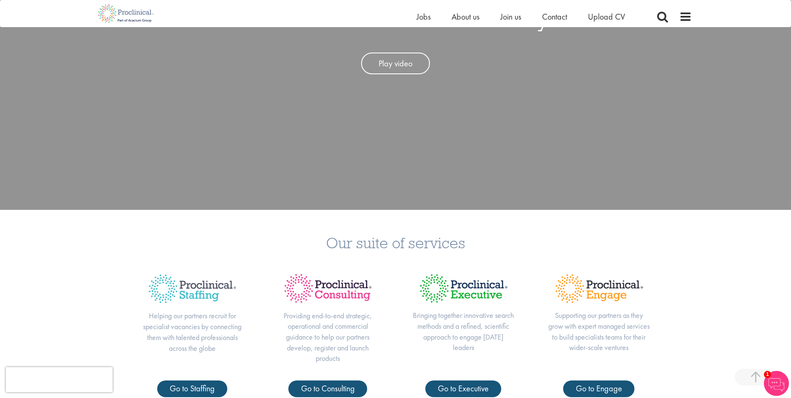
scroll to position [0, 0]
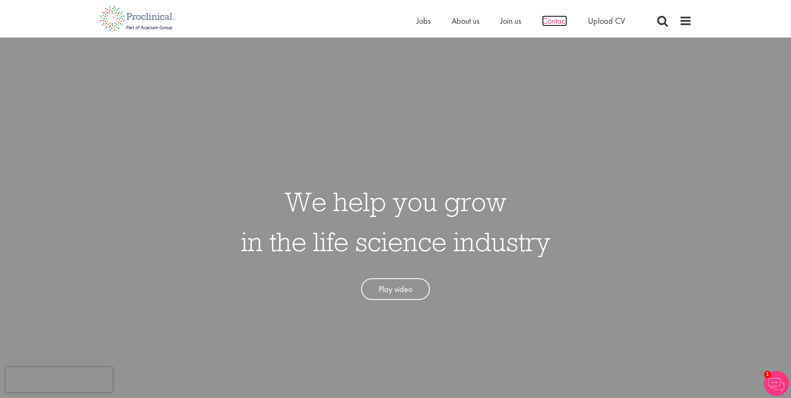
click at [551, 20] on span "Contact" at bounding box center [554, 20] width 25 height 11
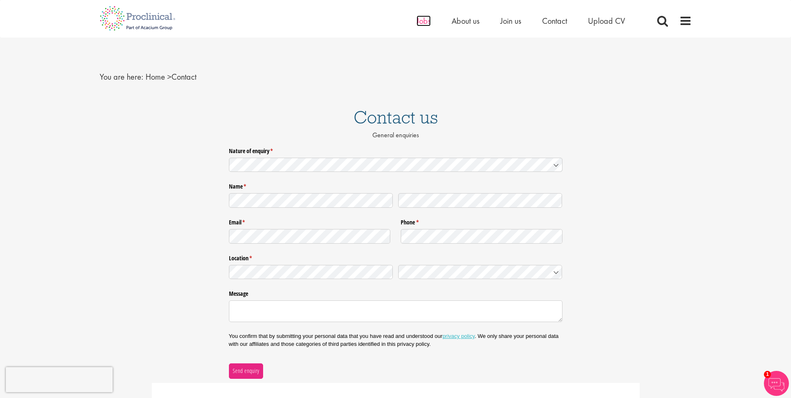
click at [422, 22] on span "Jobs" at bounding box center [424, 20] width 14 height 11
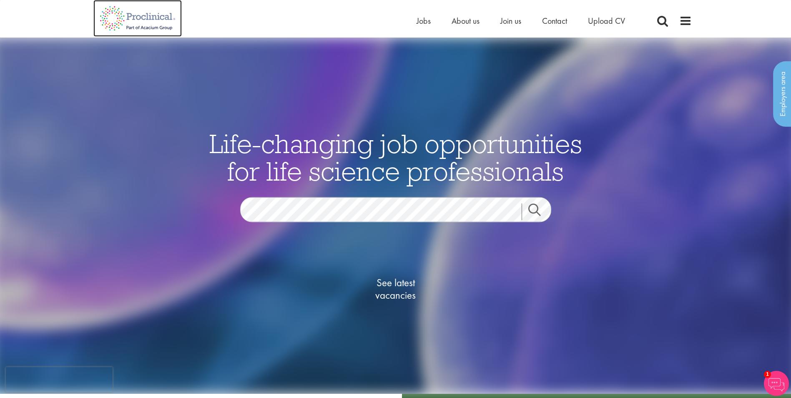
click at [147, 18] on img at bounding box center [137, 18] width 88 height 37
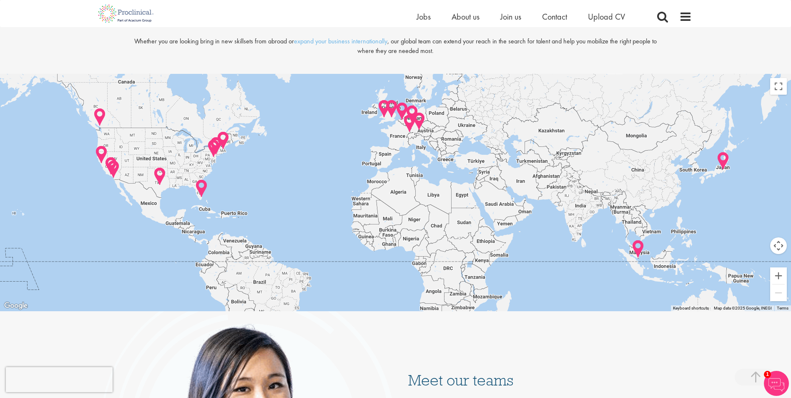
scroll to position [2228, 0]
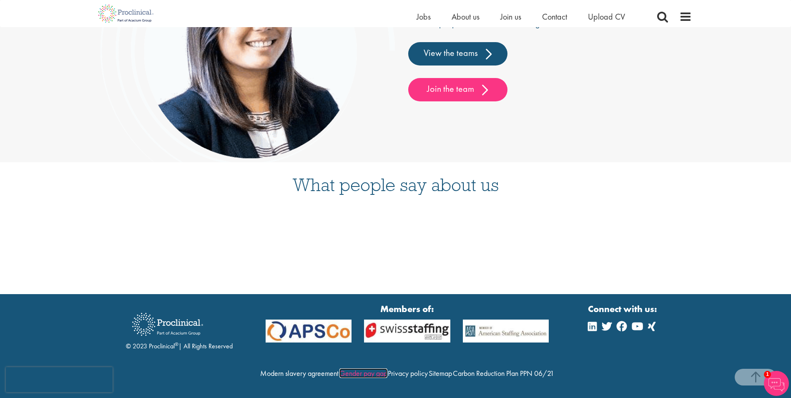
click at [387, 368] on link "Gender pay gap" at bounding box center [364, 373] width 48 height 10
click at [452, 368] on link "Sitemap" at bounding box center [440, 373] width 23 height 10
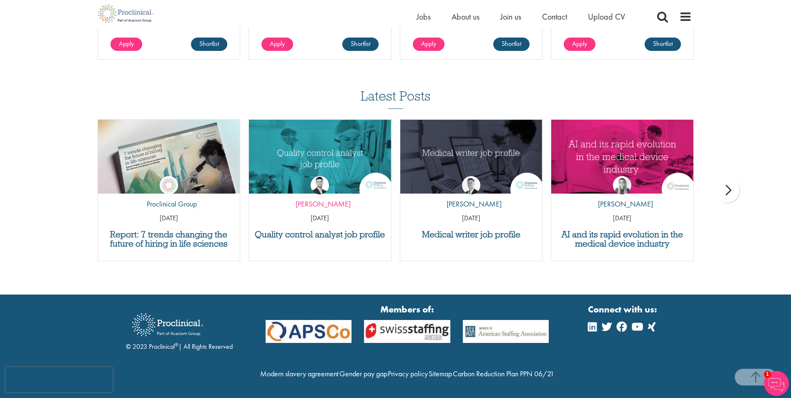
scroll to position [982, 0]
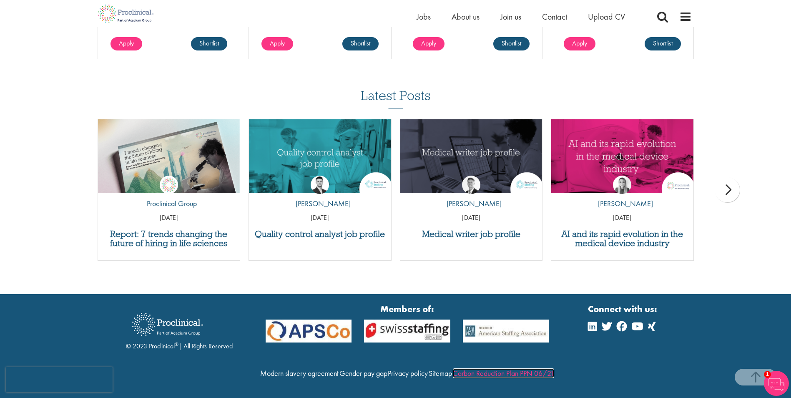
click at [453, 371] on link "Carbon Reduction Plan PPN 06/21" at bounding box center [503, 373] width 101 height 10
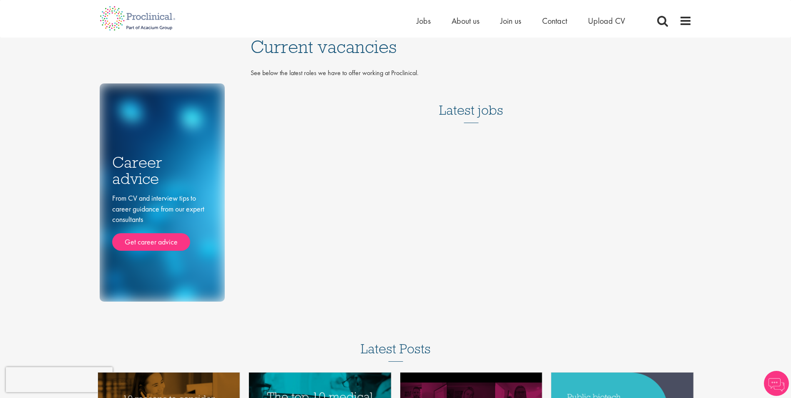
click at [438, 171] on div "Career advice From CV and interview tips to career guidance from our expert con…" at bounding box center [395, 170] width 605 height 264
drag, startPoint x: 317, startPoint y: 70, endPoint x: 550, endPoint y: 73, distance: 232.8
click at [550, 73] on p "See below the latest roles we have to offer working at Proclinical." at bounding box center [471, 73] width 441 height 10
click at [550, 75] on p "See below the latest roles we have to offer working at Proclinical." at bounding box center [471, 73] width 441 height 10
click at [461, 110] on h3 "Latest jobs" at bounding box center [471, 102] width 64 height 41
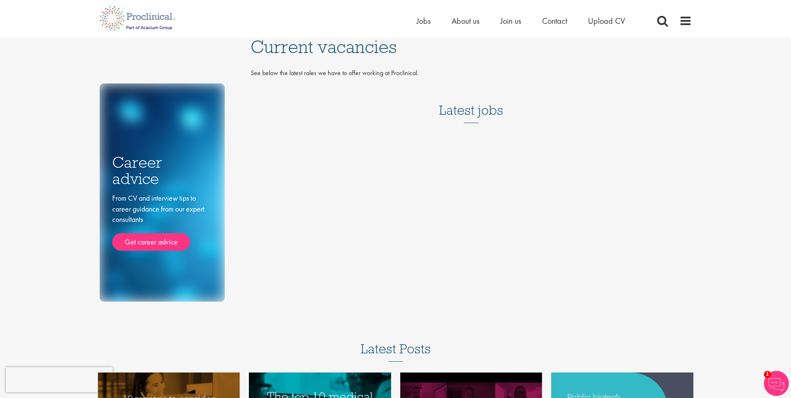
click at [313, 49] on span "Current vacancies" at bounding box center [324, 46] width 146 height 23
drag, startPoint x: 505, startPoint y: 114, endPoint x: 441, endPoint y: 190, distance: 99.2
click at [441, 190] on div "Career advice From CV and interview tips to career guidance from our expert con…" at bounding box center [395, 170] width 605 height 264
drag, startPoint x: 441, startPoint y: 190, endPoint x: 423, endPoint y: 211, distance: 27.8
click at [435, 192] on div "Career advice From CV and interview tips to career guidance from our expert con…" at bounding box center [395, 170] width 605 height 264
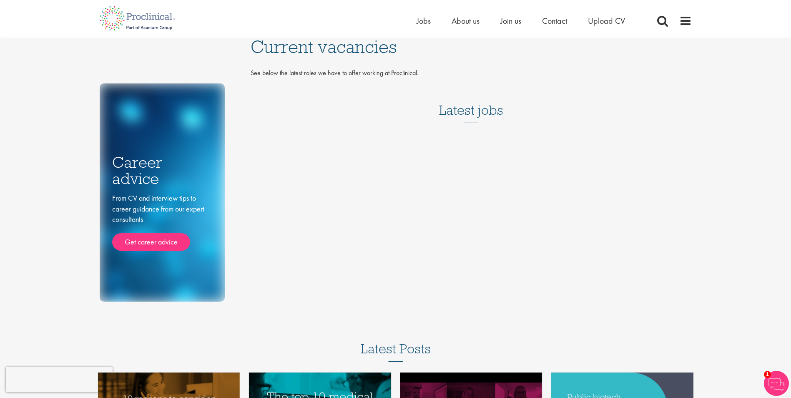
drag, startPoint x: 249, startPoint y: 50, endPoint x: 491, endPoint y: 58, distance: 242.9
click at [491, 58] on div "Current vacancies See below the latest roles we have to offer working at Procli…" at bounding box center [471, 86] width 454 height 96
drag, startPoint x: 491, startPoint y: 58, endPoint x: 290, endPoint y: 136, distance: 215.3
click at [290, 136] on div "Career advice From CV and interview tips to career guidance from our expert con…" at bounding box center [395, 170] width 605 height 264
click at [422, 20] on span "Jobs" at bounding box center [424, 20] width 14 height 11
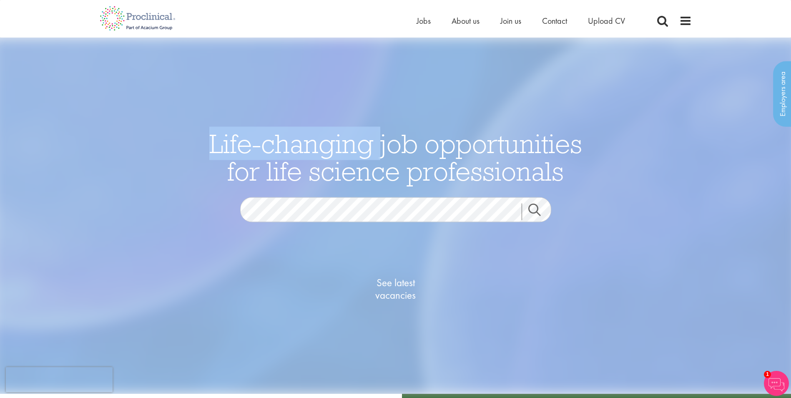
drag, startPoint x: 216, startPoint y: 137, endPoint x: 653, endPoint y: 236, distance: 447.4
click at [653, 236] on div "Life-changing job opportunities for life science professionals Jobs Search See …" at bounding box center [396, 216] width 804 height 356
click at [160, 20] on img at bounding box center [137, 18] width 88 height 37
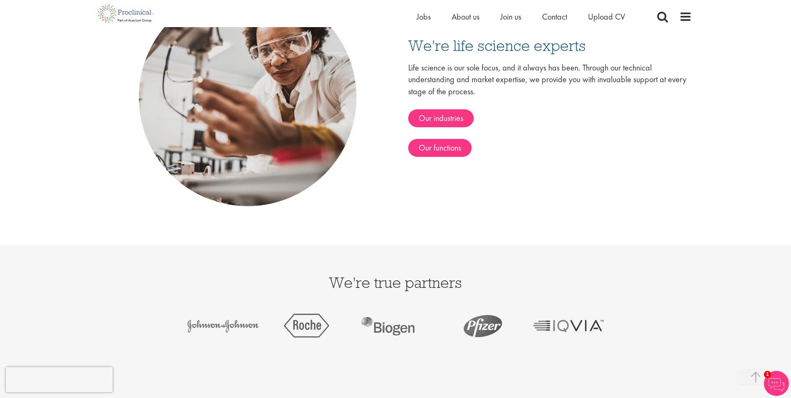
scroll to position [1602, 0]
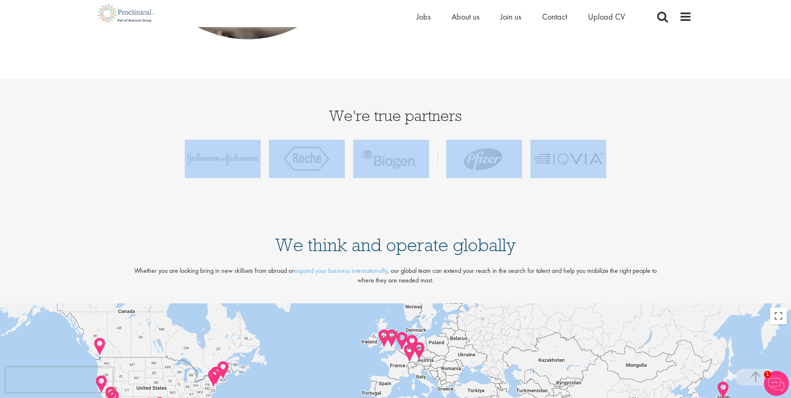
drag, startPoint x: 590, startPoint y: 156, endPoint x: 113, endPoint y: 171, distance: 477.4
click at [113, 171] on ul at bounding box center [396, 158] width 592 height 63
click at [115, 169] on ul at bounding box center [396, 158] width 592 height 63
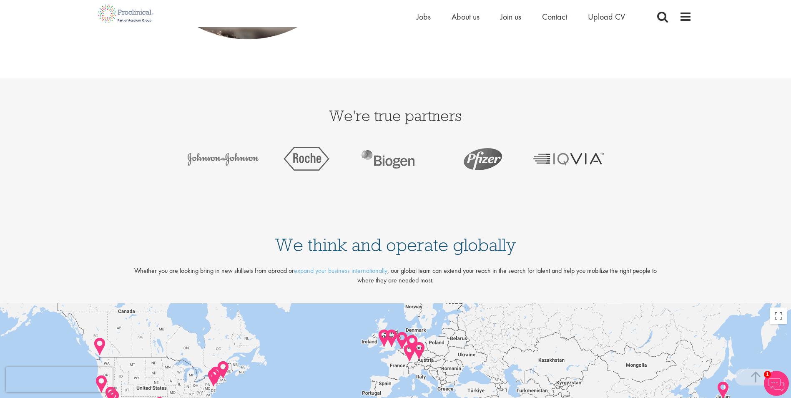
click at [92, 152] on div "We're true partners" at bounding box center [395, 144] width 791 height 133
drag, startPoint x: 101, startPoint y: 147, endPoint x: 225, endPoint y: 156, distance: 123.8
click at [219, 156] on ul at bounding box center [396, 158] width 592 height 63
click at [269, 194] on div "We're true partners" at bounding box center [395, 144] width 791 height 133
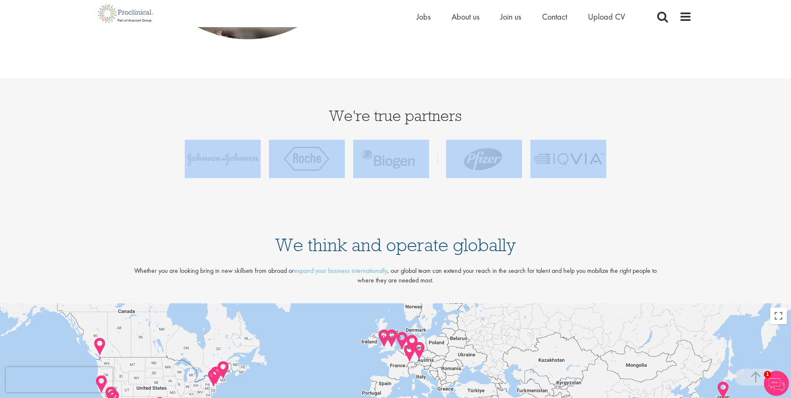
drag, startPoint x: 108, startPoint y: 154, endPoint x: 799, endPoint y: 185, distance: 691.4
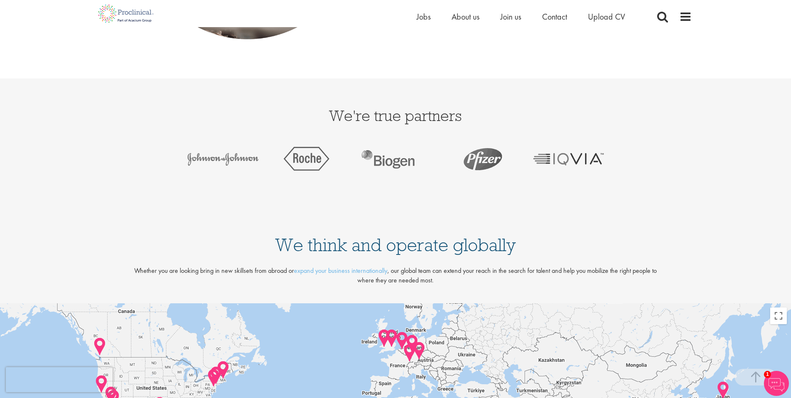
drag, startPoint x: 420, startPoint y: 210, endPoint x: 308, endPoint y: 206, distance: 111.9
click at [308, 206] on div "We're true partners" at bounding box center [395, 144] width 791 height 133
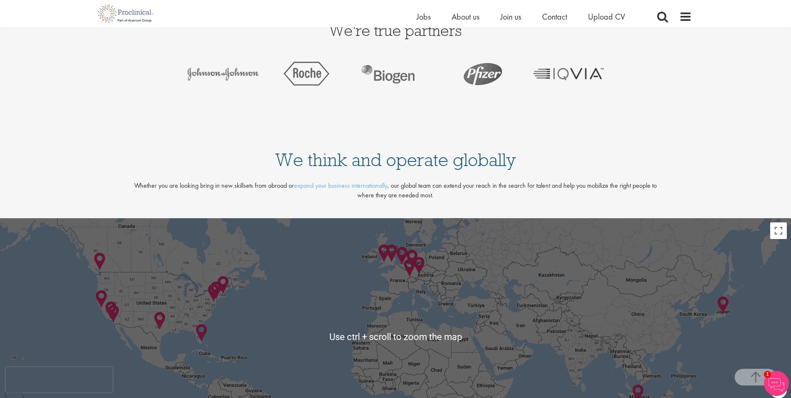
scroll to position [1686, 0]
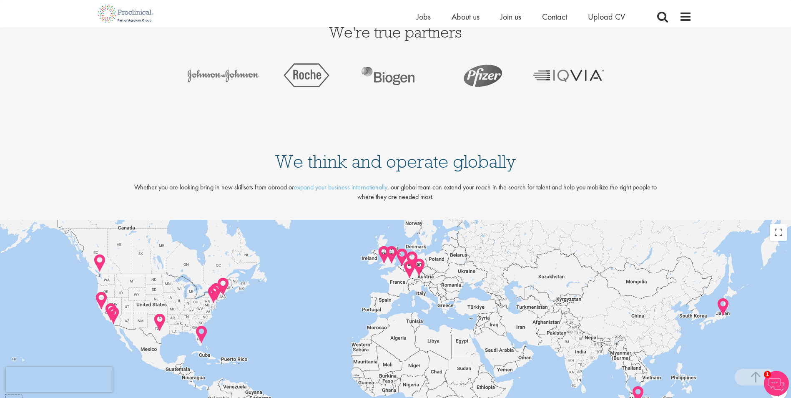
click at [412, 255] on img at bounding box center [412, 260] width 13 height 19
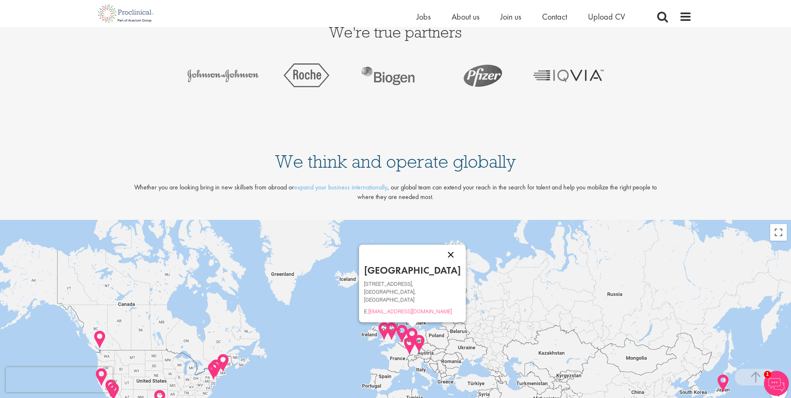
click at [441, 254] on button "Close" at bounding box center [451, 255] width 20 height 20
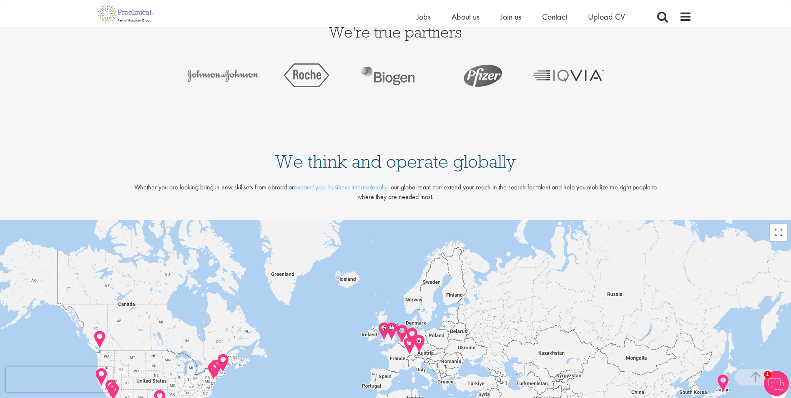
click at [384, 324] on img at bounding box center [384, 331] width 13 height 19
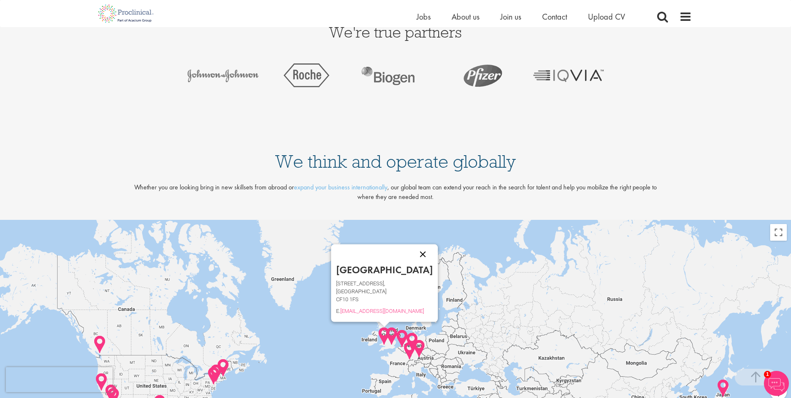
click at [413, 253] on button "Close" at bounding box center [423, 254] width 20 height 20
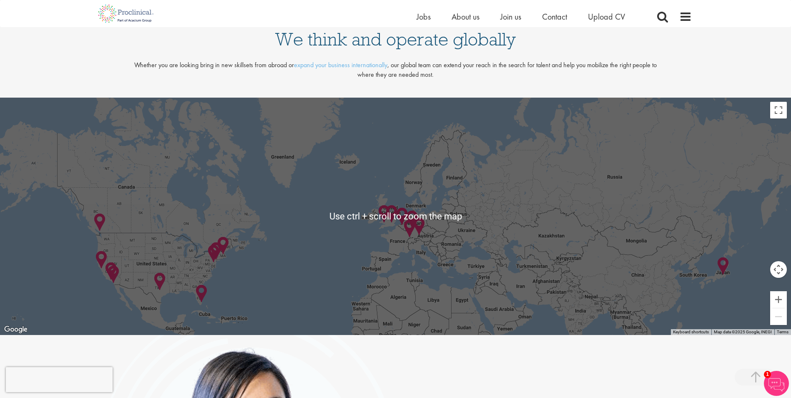
scroll to position [1811, 0]
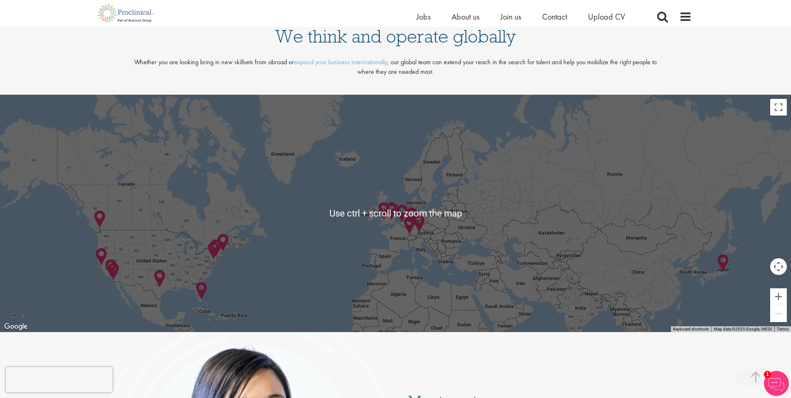
click at [99, 216] on img at bounding box center [99, 219] width 13 height 19
